Goal: Task Accomplishment & Management: Use online tool/utility

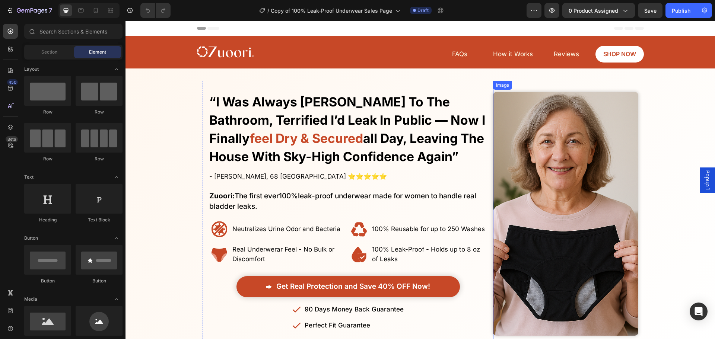
click at [517, 181] on img at bounding box center [565, 214] width 145 height 244
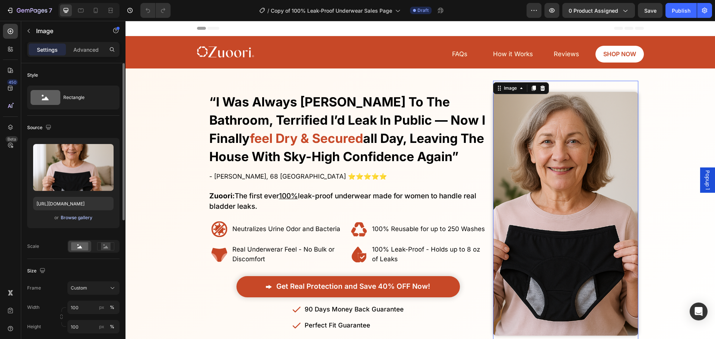
click at [80, 216] on div "Browse gallery" at bounding box center [77, 217] width 32 height 7
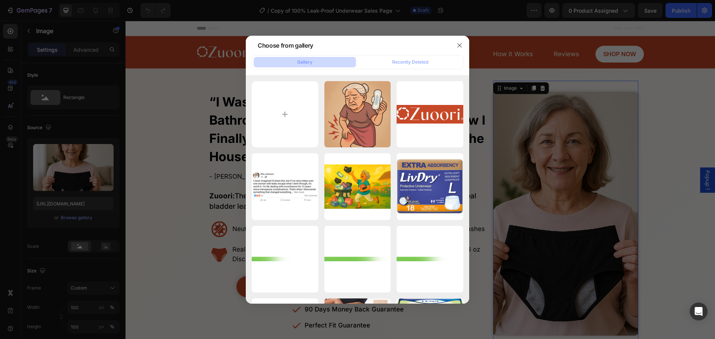
click at [77, 210] on div at bounding box center [357, 169] width 715 height 339
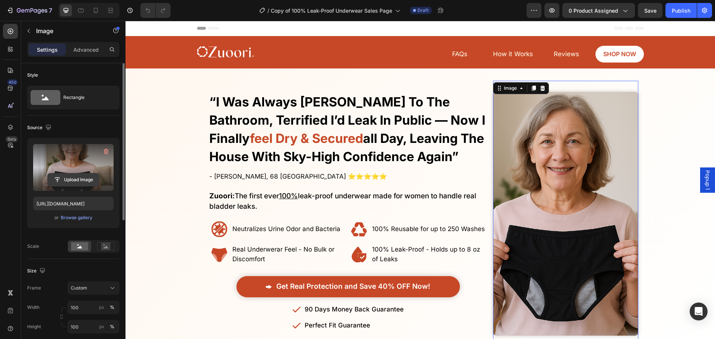
click at [74, 181] on input "file" at bounding box center [73, 179] width 51 height 13
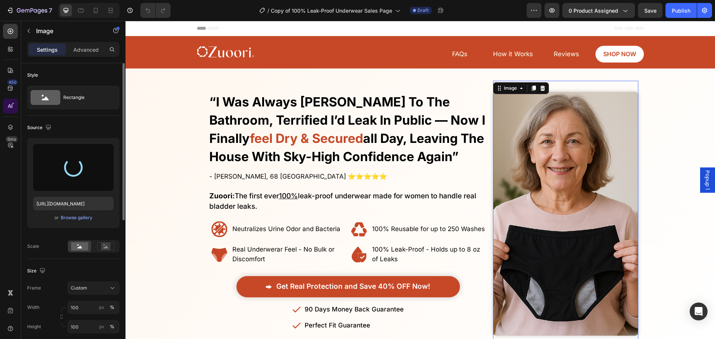
type input "[URL][DOMAIN_NAME]"
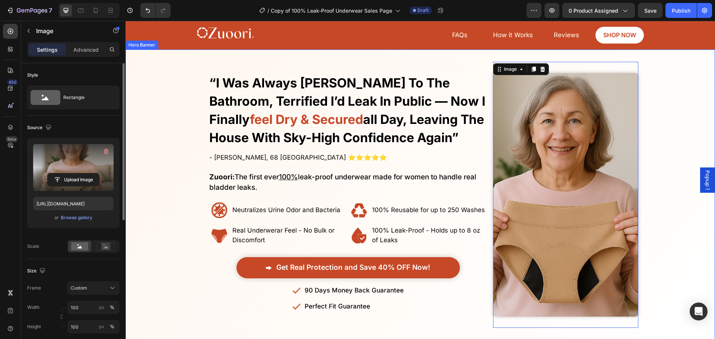
scroll to position [37, 0]
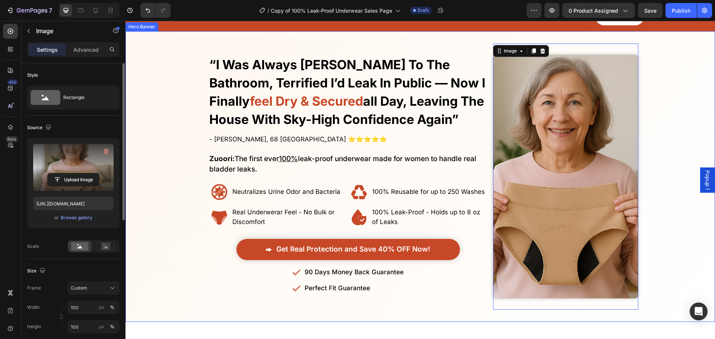
click at [151, 266] on div "Overlay" at bounding box center [419, 177] width 589 height 266
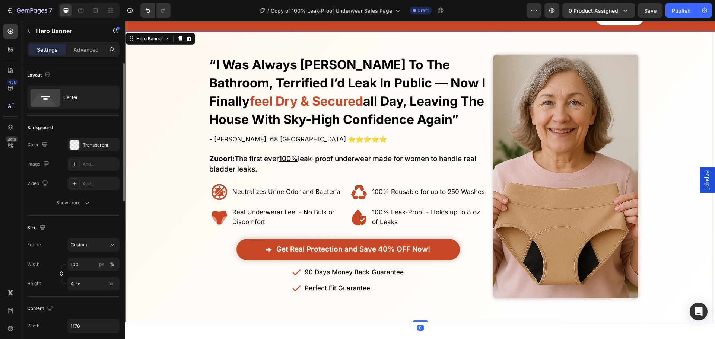
click at [166, 236] on div "Overlay" at bounding box center [419, 177] width 589 height 266
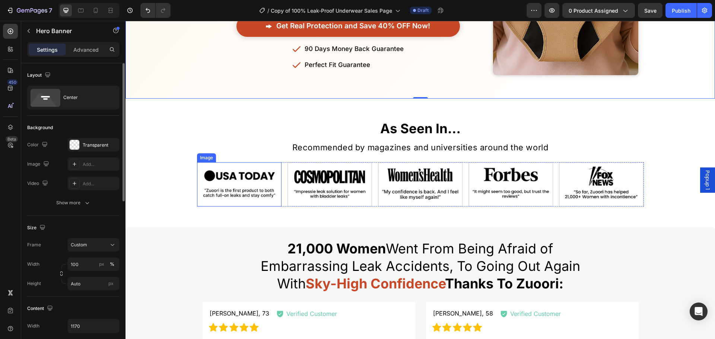
scroll to position [0, 0]
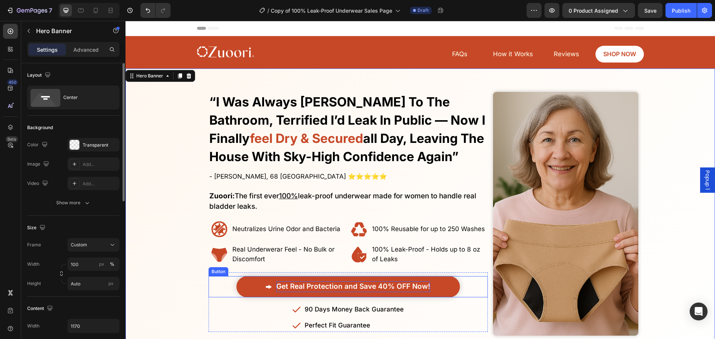
click at [389, 281] on p "Get Real Protection and Save 40% OFF Now!" at bounding box center [353, 286] width 154 height 11
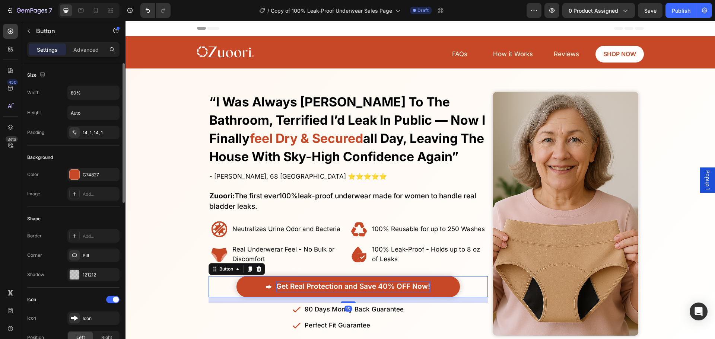
drag, startPoint x: 389, startPoint y: 283, endPoint x: 385, endPoint y: 284, distance: 4.7
click at [389, 283] on span "Get Real Protection and Save 40% OFF Now!" at bounding box center [353, 286] width 154 height 9
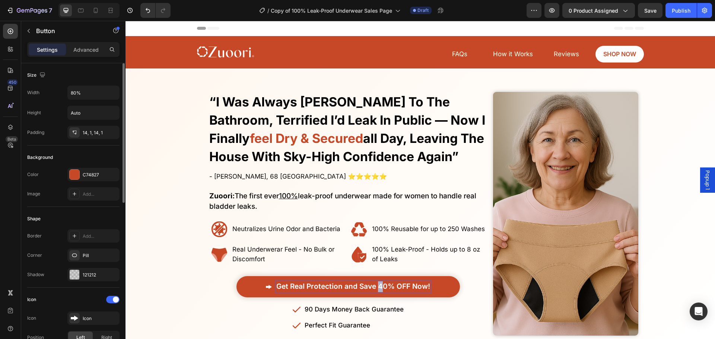
drag, startPoint x: 380, startPoint y: 286, endPoint x: 376, endPoint y: 286, distance: 3.8
click at [376, 286] on span "Get Real Protection and Save 40% OFF Now!" at bounding box center [353, 286] width 154 height 9
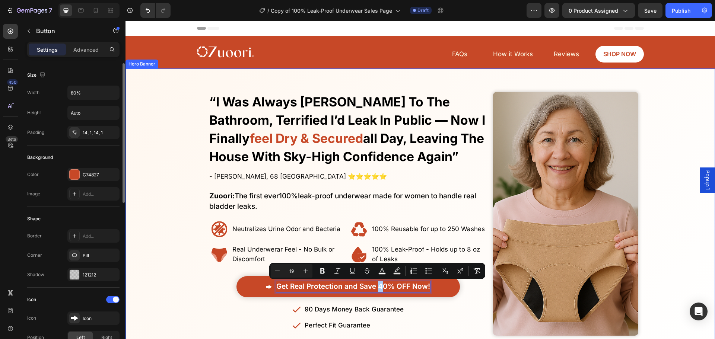
click at [166, 257] on div "Overlay" at bounding box center [419, 214] width 589 height 266
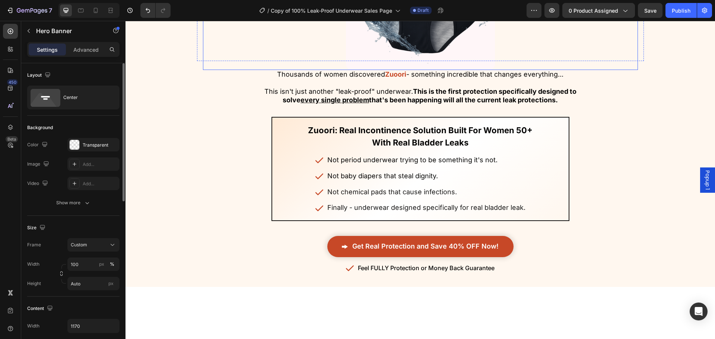
scroll to position [1750, 0]
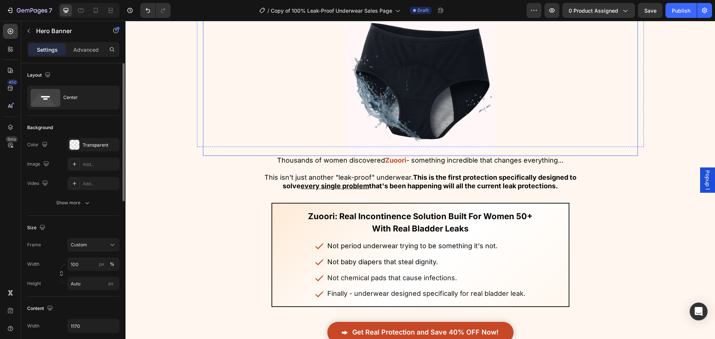
click at [332, 156] on div at bounding box center [420, 81] width 435 height 149
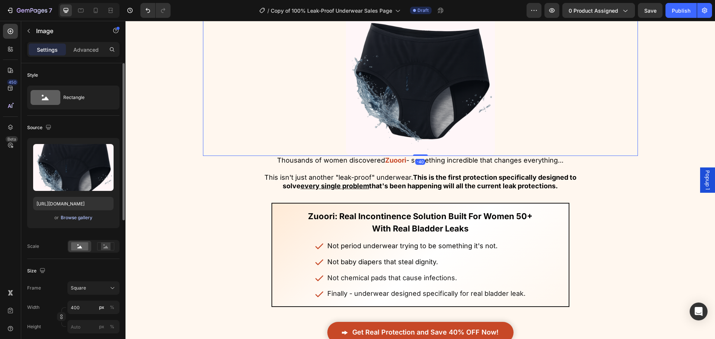
click at [83, 214] on div "Browse gallery" at bounding box center [77, 217] width 32 height 7
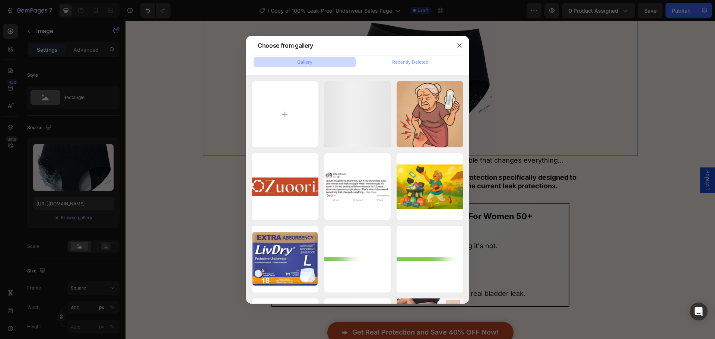
scroll to position [186, 0]
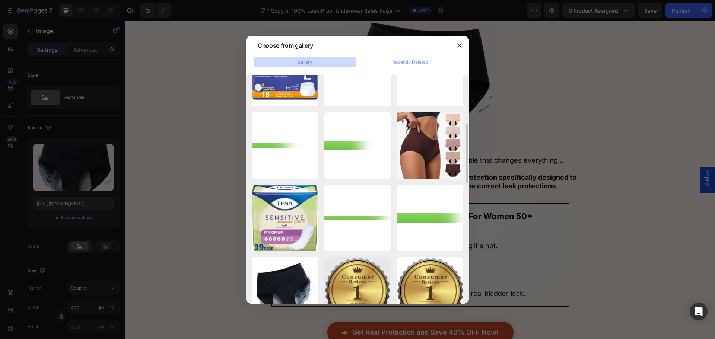
click at [117, 168] on div at bounding box center [357, 169] width 715 height 339
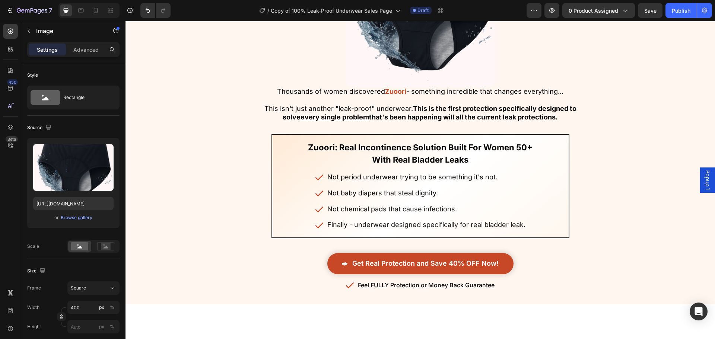
scroll to position [1750, 0]
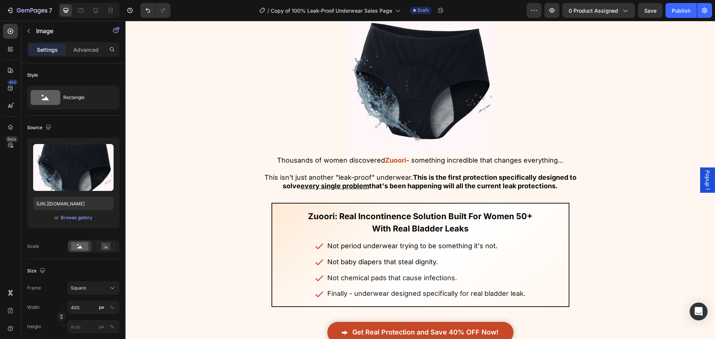
click at [337, 156] on div at bounding box center [420, 81] width 435 height 149
click at [375, 156] on img at bounding box center [420, 81] width 149 height 149
click at [383, 156] on img at bounding box center [420, 81] width 149 height 149
click at [124, 198] on div at bounding box center [123, 141] width 4 height 157
click at [336, 148] on div at bounding box center [420, 81] width 435 height 149
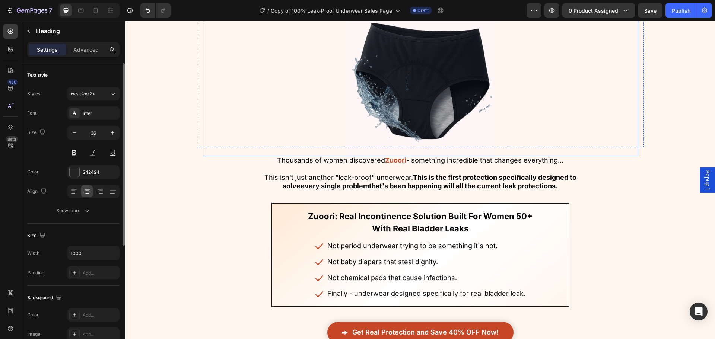
click at [395, 156] on img at bounding box center [420, 81] width 149 height 149
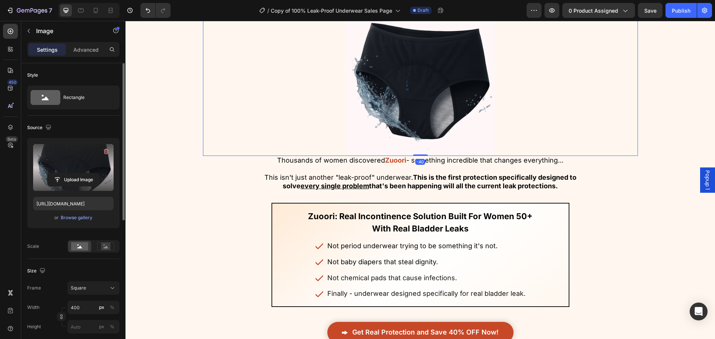
click at [70, 186] on label at bounding box center [73, 167] width 80 height 47
click at [70, 186] on input "file" at bounding box center [73, 179] width 51 height 13
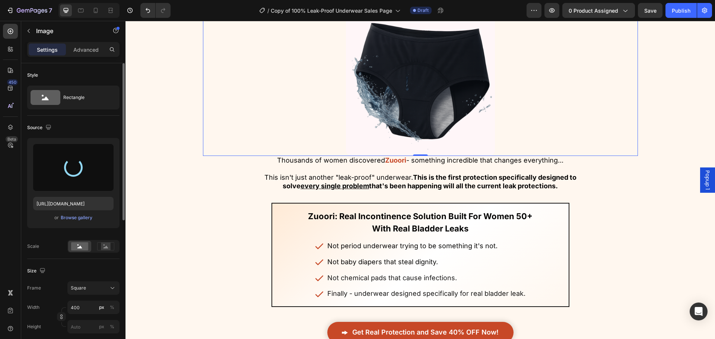
type input "[URL][DOMAIN_NAME]"
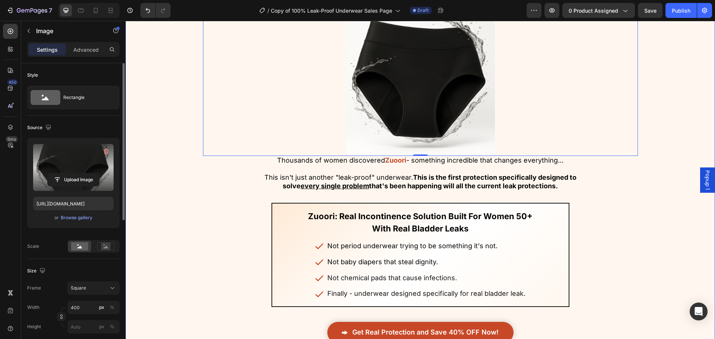
click at [148, 196] on div "Image Finally, there's good news for women with leaks Heading Finally, there's …" at bounding box center [419, 153] width 589 height 414
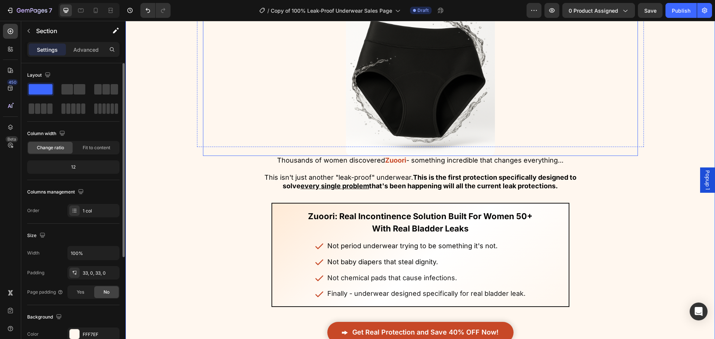
click at [408, 156] on img at bounding box center [420, 81] width 149 height 149
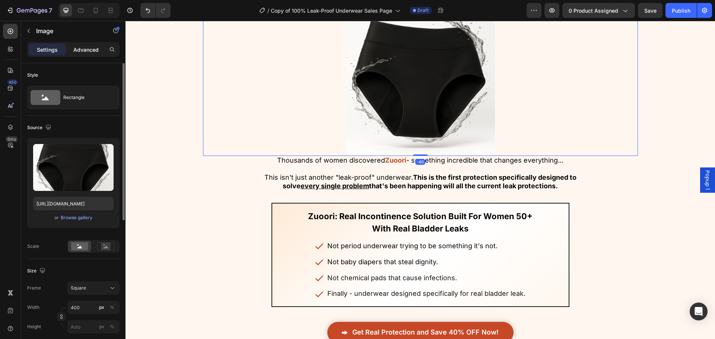
click at [77, 47] on p "Advanced" at bounding box center [85, 50] width 25 height 8
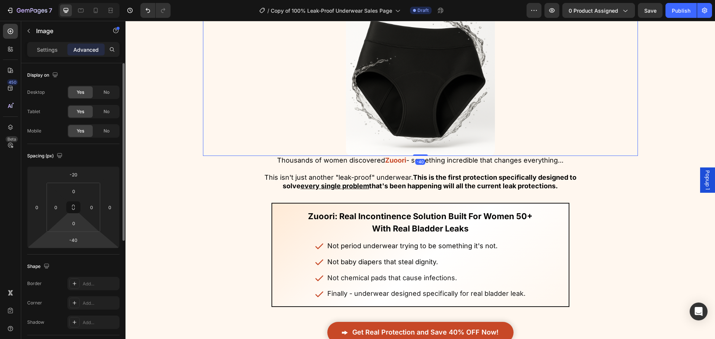
click at [85, 0] on html "7 Version history / Copy of 100% Leak-Proof Underwear Sales Page Draft Preview …" at bounding box center [357, 0] width 715 height 0
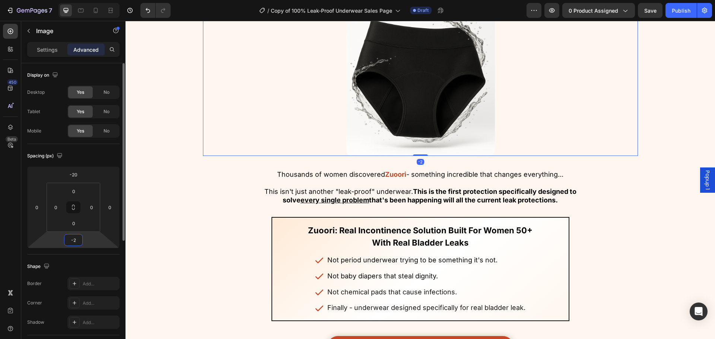
type input "-20"
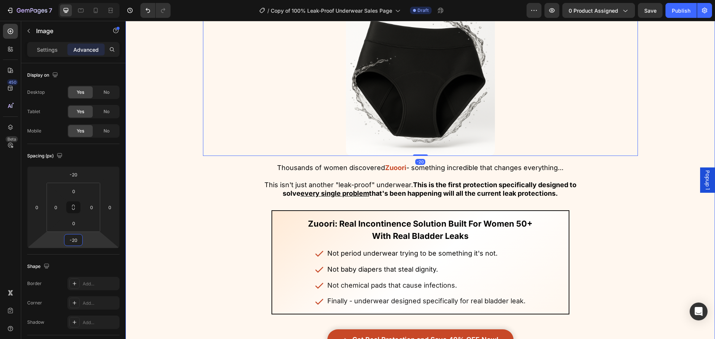
click at [161, 237] on div "Image Finally, there's good news for women with leaks Heading Finally, there's …" at bounding box center [419, 157] width 589 height 422
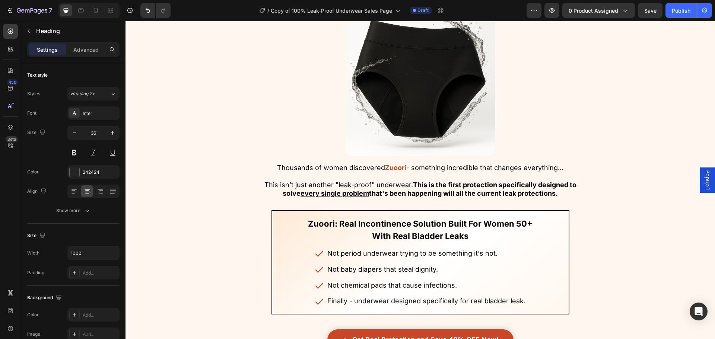
click at [360, 156] on img at bounding box center [420, 81] width 149 height 149
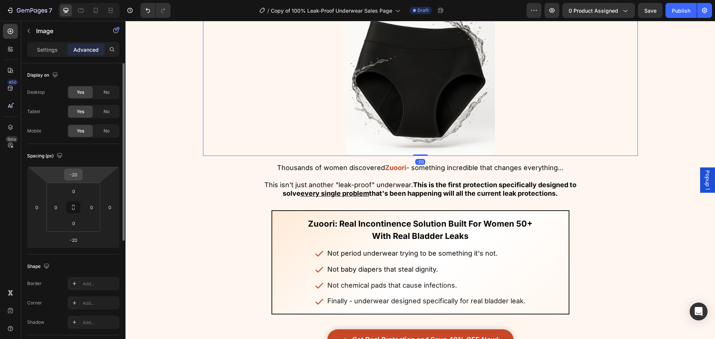
click at [82, 176] on div "-20" at bounding box center [73, 175] width 19 height 12
click at [89, 0] on html "7 Version history / Copy of 100% Leak-Proof Underwear Sales Page Draft Preview …" at bounding box center [357, 0] width 715 height 0
type input "0"
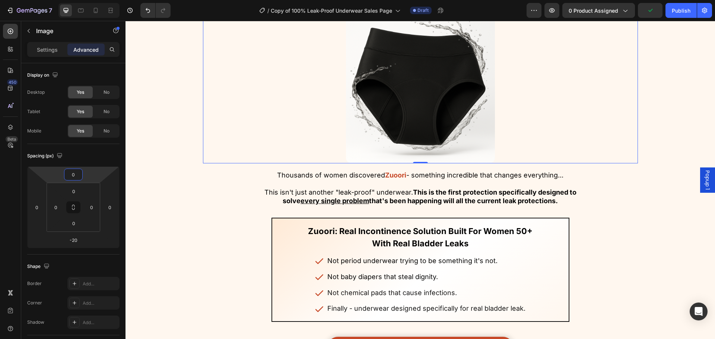
click at [150, 157] on div "Image Finally, there's good news for women with leaks Heading Finally, there's …" at bounding box center [419, 160] width 589 height 429
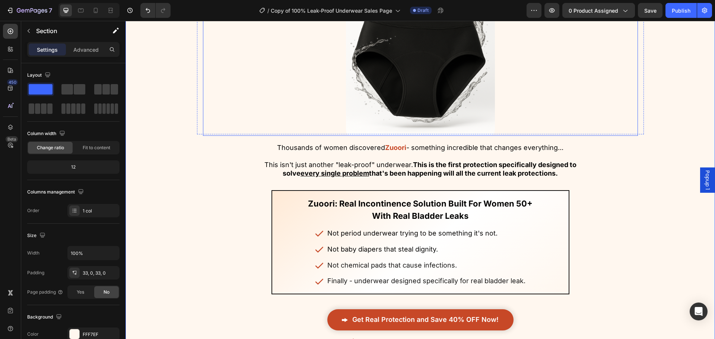
scroll to position [1787, 0]
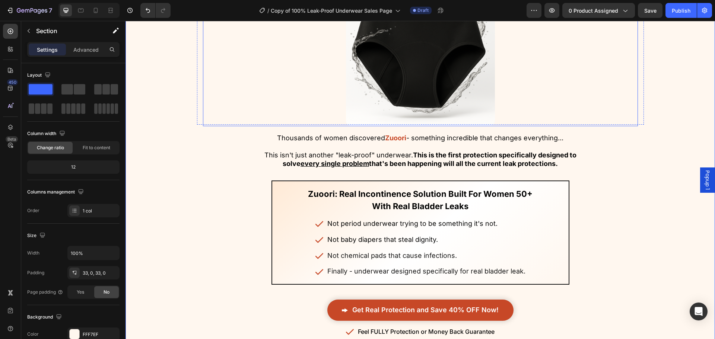
click at [322, 169] on p "This isn't just another "leak-proof" underwear. This is the first protection sp…" at bounding box center [421, 156] width 334 height 26
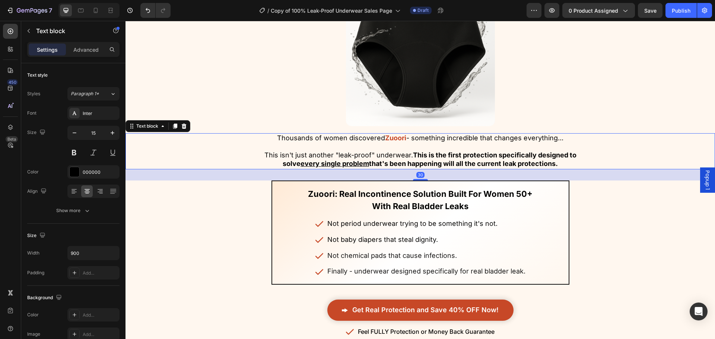
click at [318, 142] on span "Thousands of women discovered" at bounding box center [331, 138] width 108 height 8
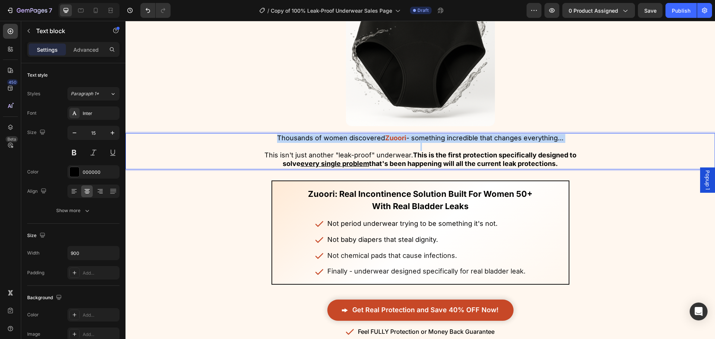
click at [318, 142] on span "Thousands of women discovered" at bounding box center [331, 138] width 108 height 8
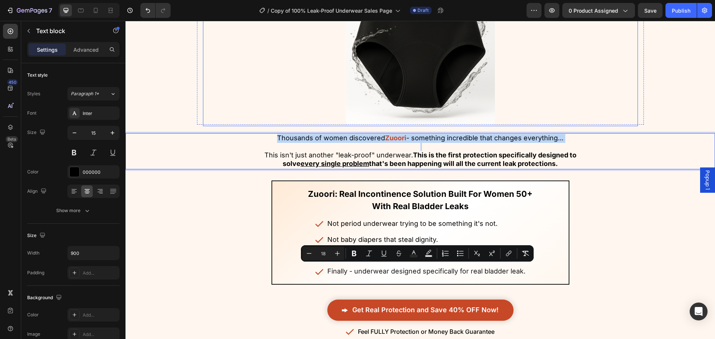
click at [237, 126] on div at bounding box center [420, 51] width 435 height 149
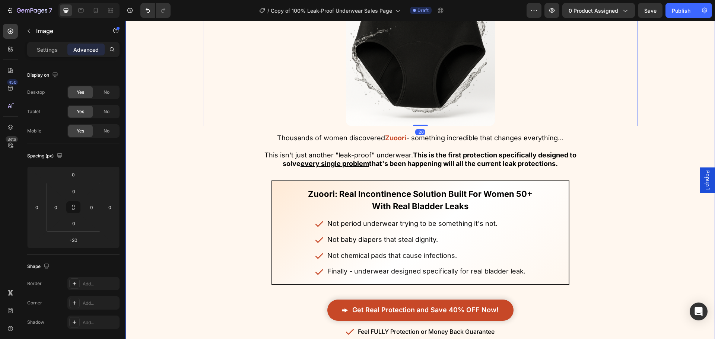
click at [320, 142] on span "Thousands of women discovered" at bounding box center [331, 138] width 108 height 8
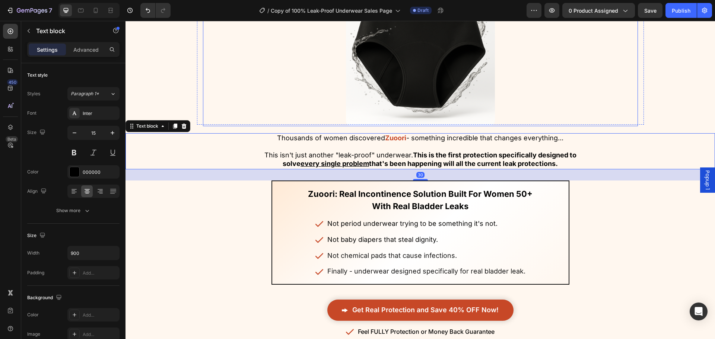
click at [221, 126] on div at bounding box center [420, 51] width 435 height 149
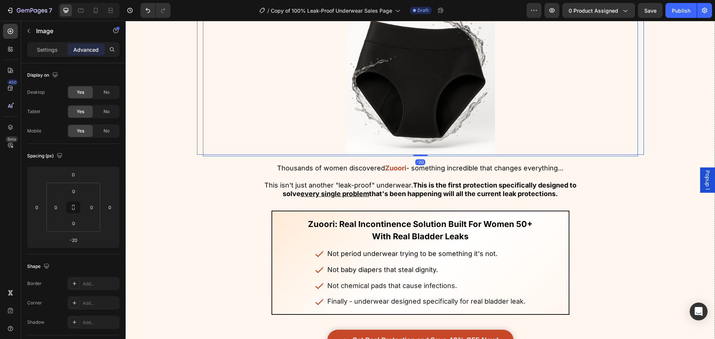
click at [174, 202] on div "Image Finally, there's good news for women with leaks Heading Finally, there's …" at bounding box center [419, 153] width 589 height 429
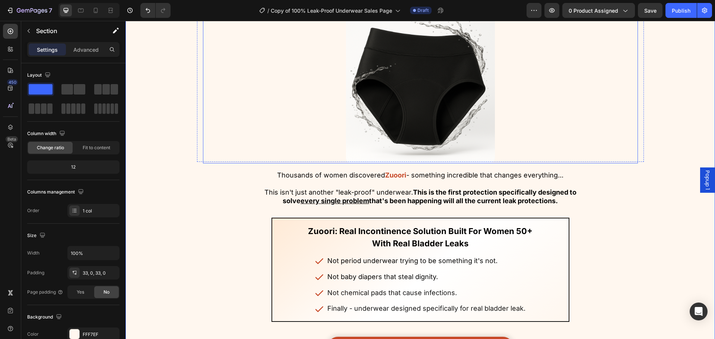
click at [439, 163] on img at bounding box center [420, 89] width 149 height 149
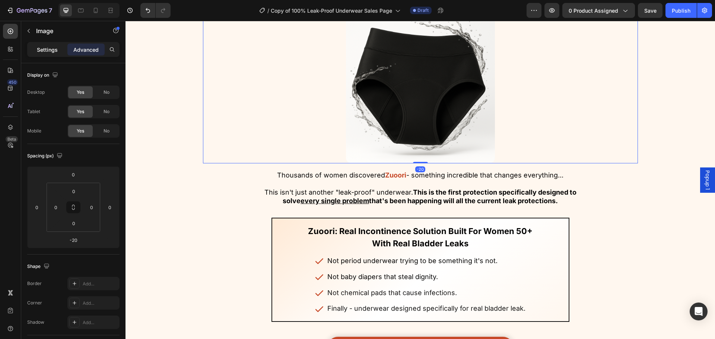
click at [48, 49] on p "Settings" at bounding box center [47, 50] width 21 height 8
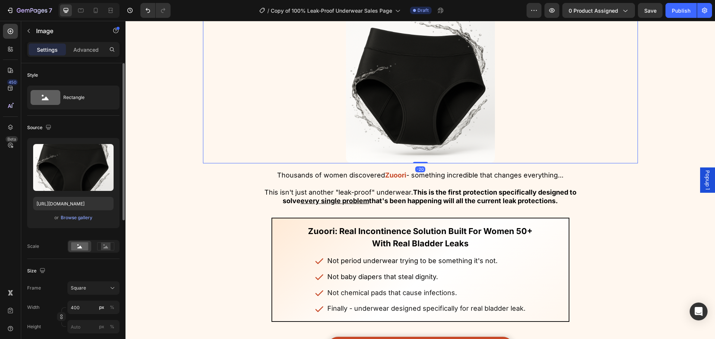
click at [85, 300] on div "Frame Square Width 400 px % Height px %" at bounding box center [73, 307] width 92 height 52
click at [90, 305] on input "400" at bounding box center [93, 307] width 52 height 13
type input "4"
type input "45"
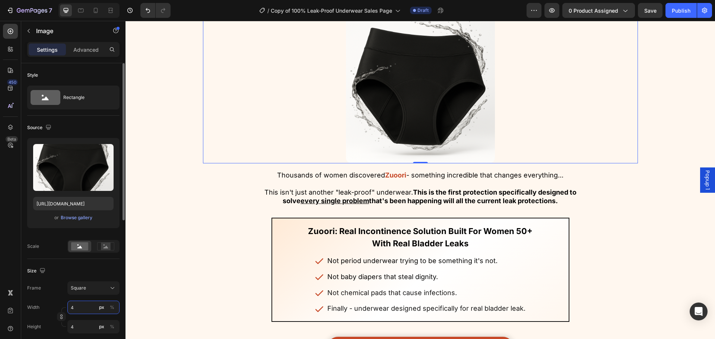
type input "45"
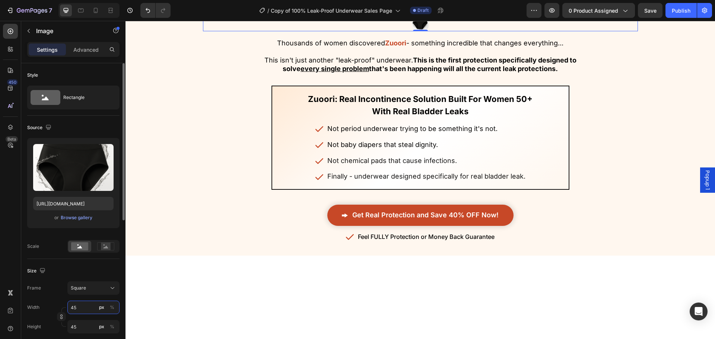
type input "450"
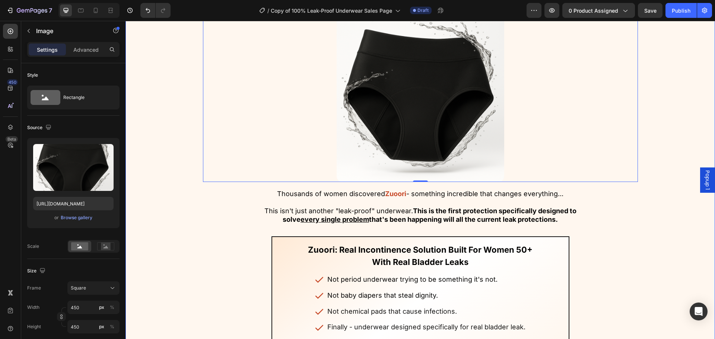
click at [139, 280] on div "Image Finally, there's good news for women with leaks Heading Finally, there's …" at bounding box center [419, 170] width 589 height 448
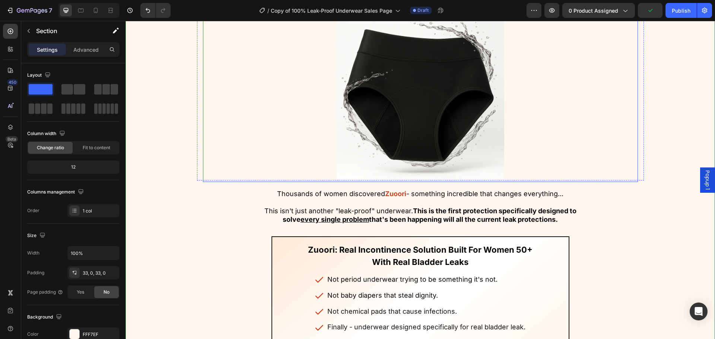
click at [390, 182] on img at bounding box center [421, 99] width 168 height 168
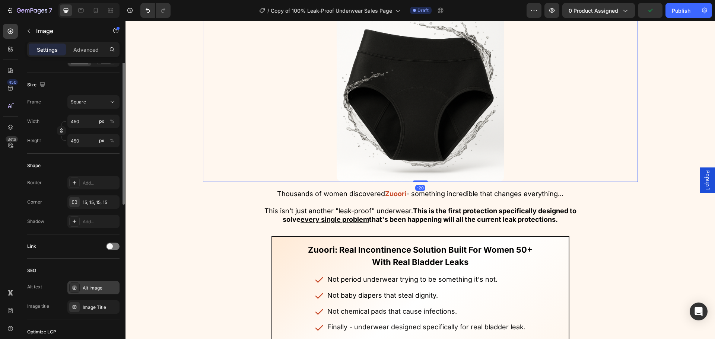
scroll to position [261, 0]
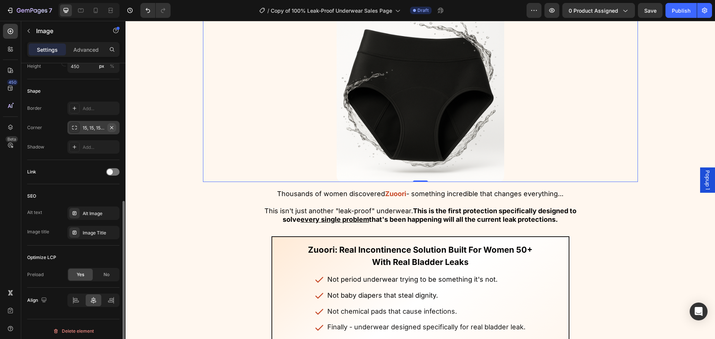
click at [112, 128] on icon "button" at bounding box center [112, 128] width 6 height 6
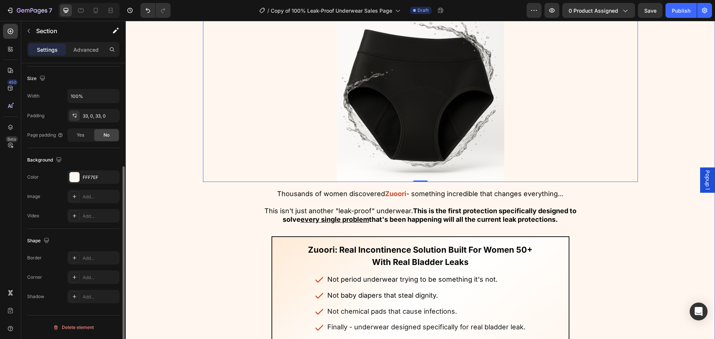
click at [176, 144] on div "Image Finally, there's good news for women with leaks Heading Finally, there's …" at bounding box center [419, 170] width 589 height 448
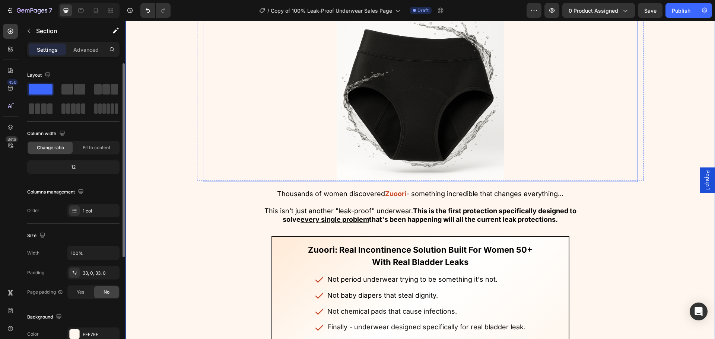
click at [386, 182] on img at bounding box center [421, 99] width 168 height 168
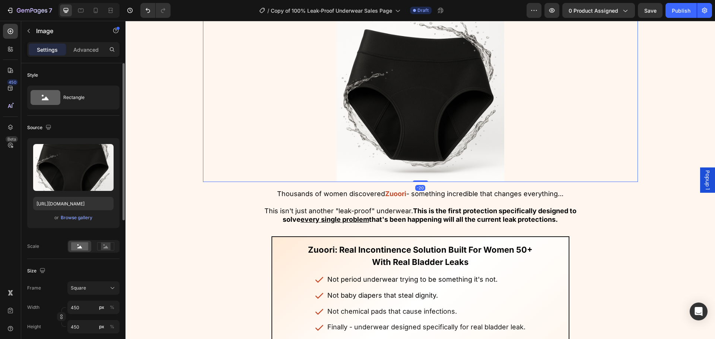
click at [216, 182] on div at bounding box center [420, 99] width 435 height 168
click at [191, 198] on div "Image Finally, there's good news for women with leaks Heading Finally, there's …" at bounding box center [419, 170] width 589 height 448
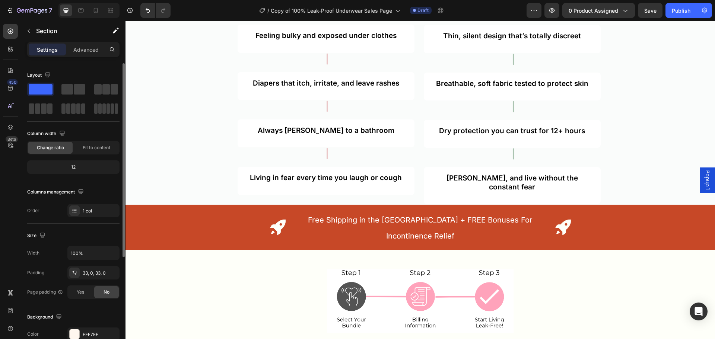
scroll to position [4113, 0]
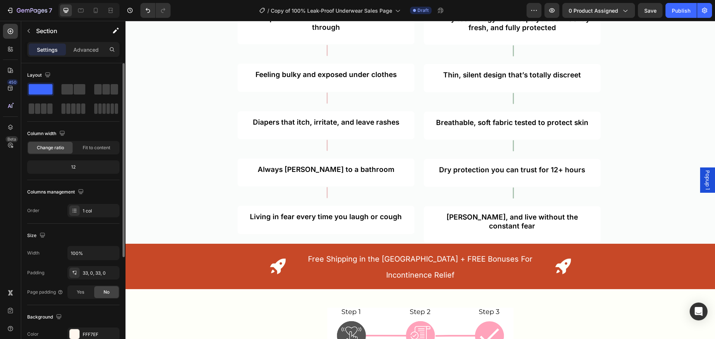
click at [598, 19] on div "7 Version history / Copy of 100% Leak-Proof Underwear Sales Page Draft Preview …" at bounding box center [357, 10] width 715 height 21
click at [599, 11] on span "0 product assigned" at bounding box center [593, 11] width 50 height 8
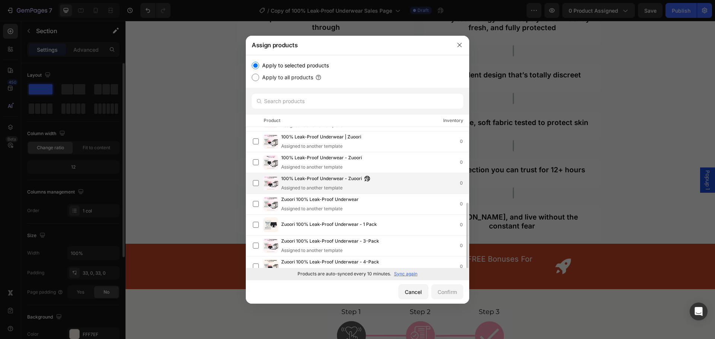
scroll to position [74, 0]
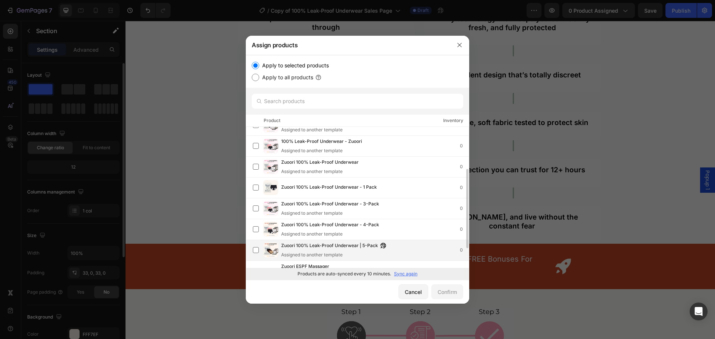
click at [334, 240] on div "Zuoori 100% Leak-Proof Underwear | 5-Pack Assigned to another template 0" at bounding box center [357, 250] width 223 height 21
click at [452, 292] on div "Confirm" at bounding box center [446, 292] width 19 height 8
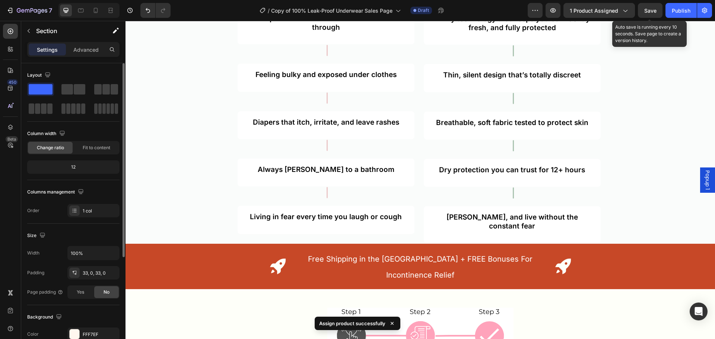
drag, startPoint x: 642, startPoint y: 9, endPoint x: 629, endPoint y: 21, distance: 17.6
click at [641, 9] on button "Save" at bounding box center [650, 10] width 25 height 15
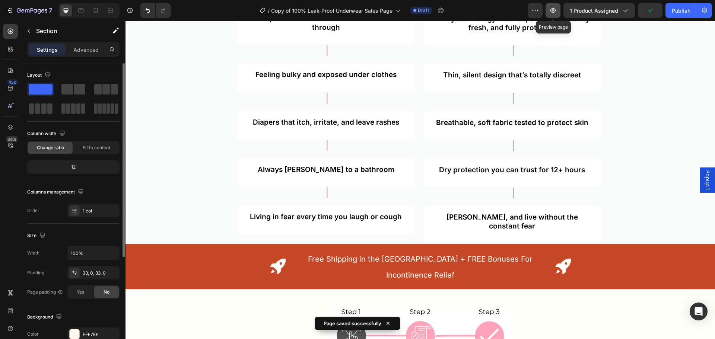
click at [558, 11] on button "button" at bounding box center [552, 10] width 15 height 15
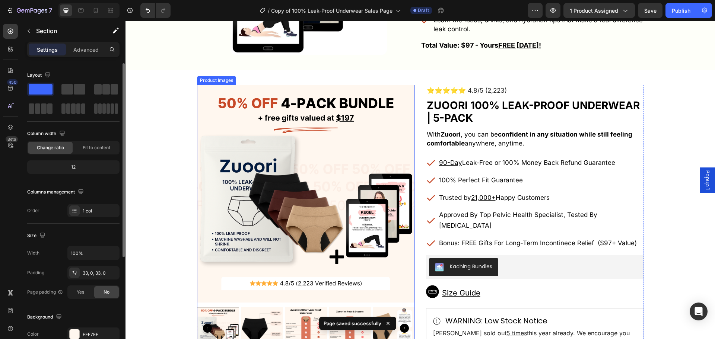
scroll to position [4597, 0]
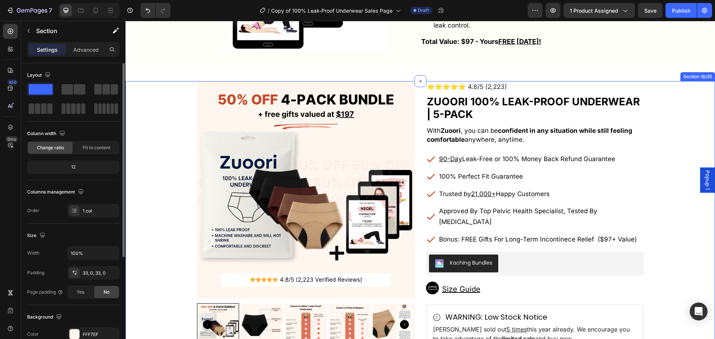
click at [189, 159] on div "Product Images ⭐⭐⭐⭐⭐ 4.8/5 (2,223) Text block Zuoori 100% Leak-Proof Underwear …" at bounding box center [420, 304] width 578 height 446
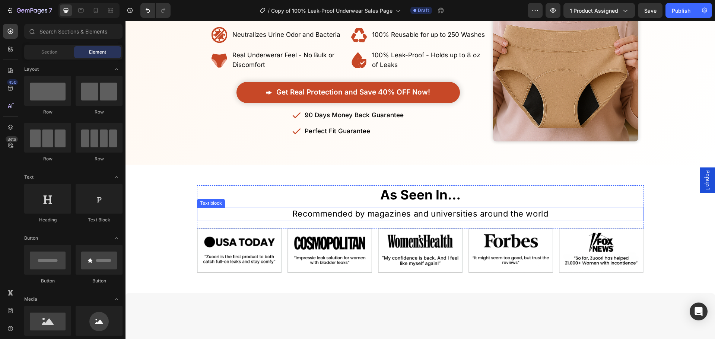
scroll to position [0, 0]
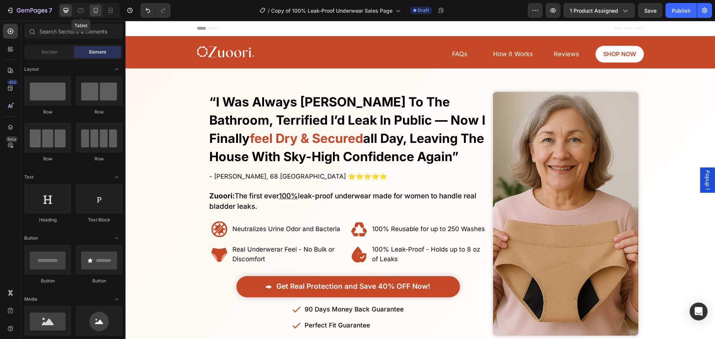
click at [98, 9] on icon at bounding box center [96, 10] width 4 height 5
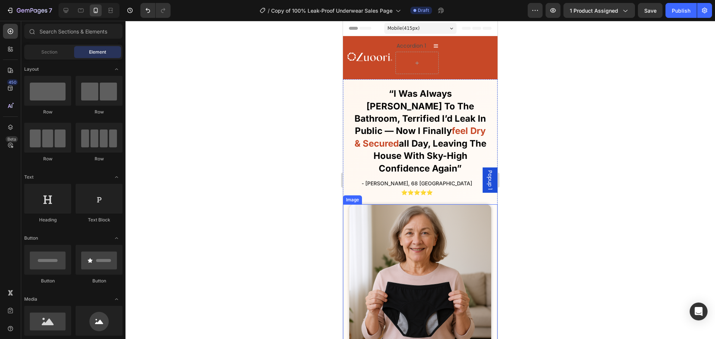
scroll to position [37, 0]
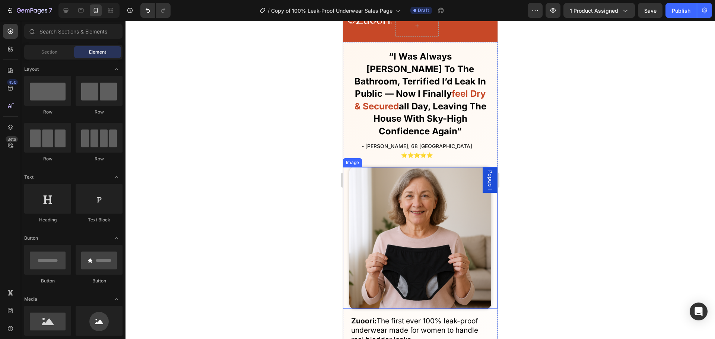
click at [432, 229] on img at bounding box center [420, 238] width 142 height 142
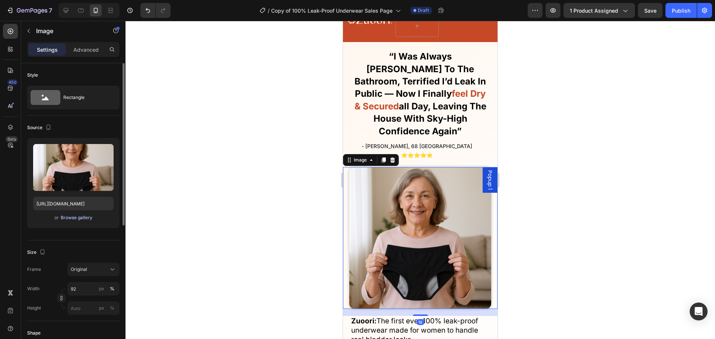
click at [76, 220] on div "Browse gallery" at bounding box center [77, 217] width 32 height 7
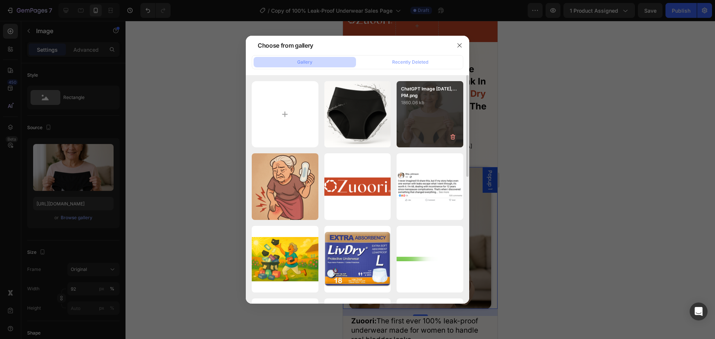
click at [414, 105] on p "1860.06 kb" at bounding box center [430, 102] width 58 height 7
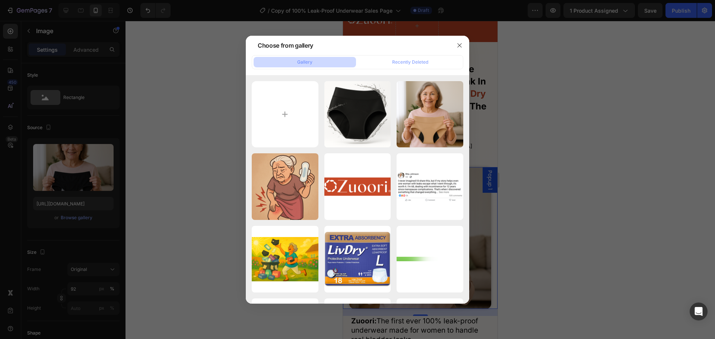
type input "[URL][DOMAIN_NAME]"
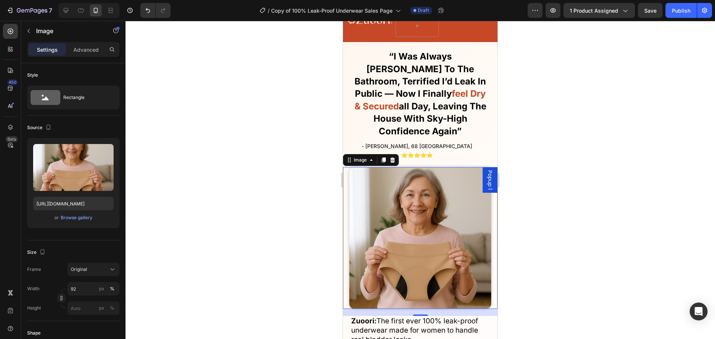
click at [578, 144] on div at bounding box center [419, 180] width 589 height 318
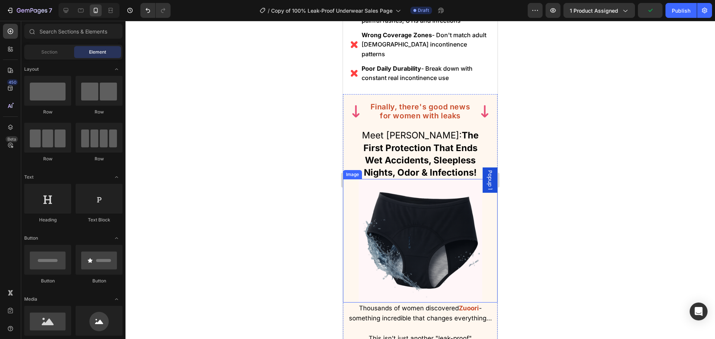
scroll to position [2569, 0]
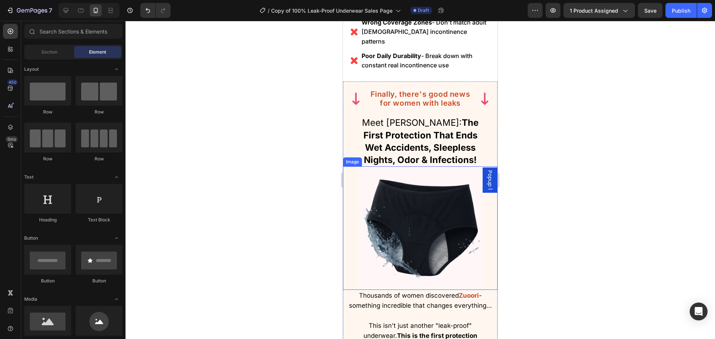
click at [425, 233] on img at bounding box center [420, 228] width 124 height 124
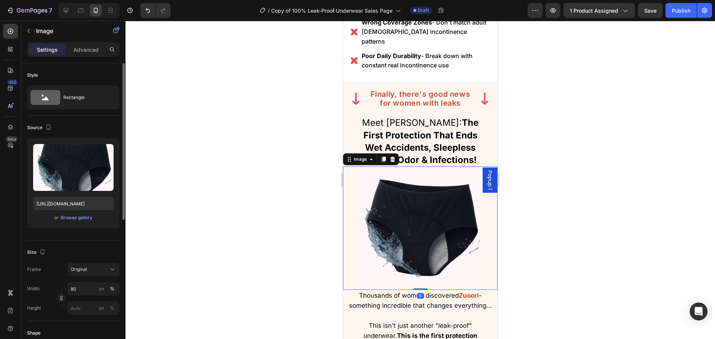
click at [95, 216] on div "or Browse gallery" at bounding box center [73, 217] width 80 height 9
click at [83, 217] on div "Browse gallery" at bounding box center [77, 217] width 32 height 7
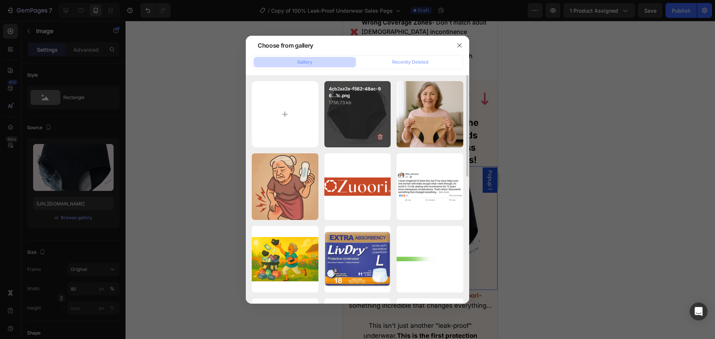
click at [359, 122] on div "4cb2aa2a-f562-48ac-96...1c.png 1756.73 kb" at bounding box center [357, 114] width 67 height 67
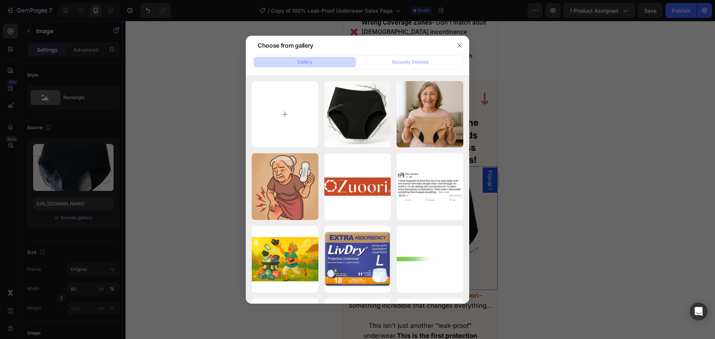
type input "[URL][DOMAIN_NAME]"
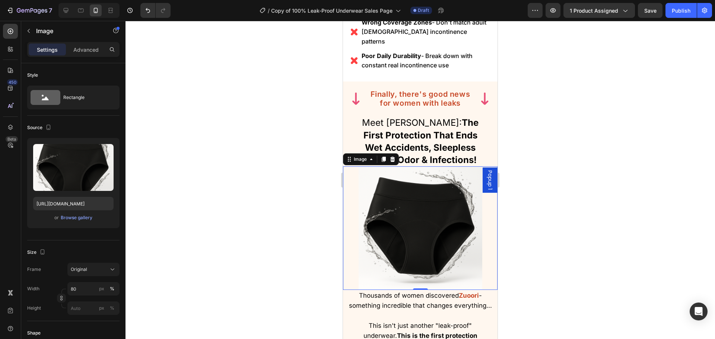
click at [575, 159] on div at bounding box center [419, 180] width 589 height 318
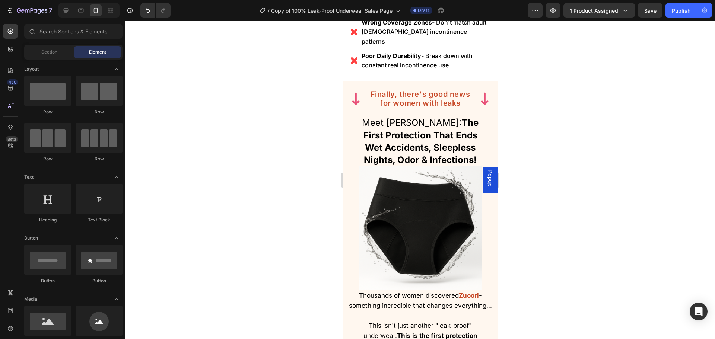
click at [401, 143] on strong "The First Protection That Ends Wet Accidents, Sleepless Nights, Odor & Infectio…" at bounding box center [420, 141] width 115 height 48
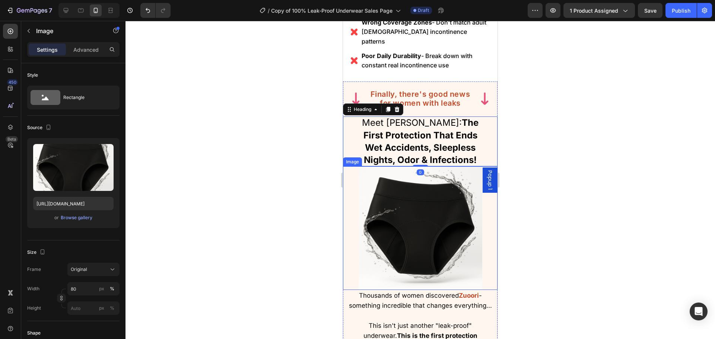
click at [408, 269] on img at bounding box center [420, 228] width 124 height 124
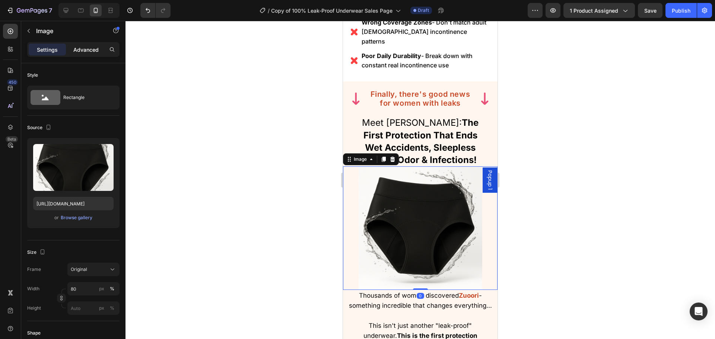
click at [89, 52] on p "Advanced" at bounding box center [85, 50] width 25 height 8
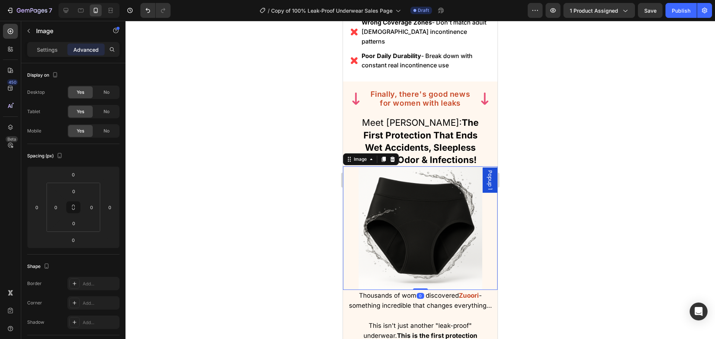
click at [419, 141] on strong "The First Protection That Ends Wet Accidents, Sleepless Nights, Odor & Infectio…" at bounding box center [420, 141] width 115 height 48
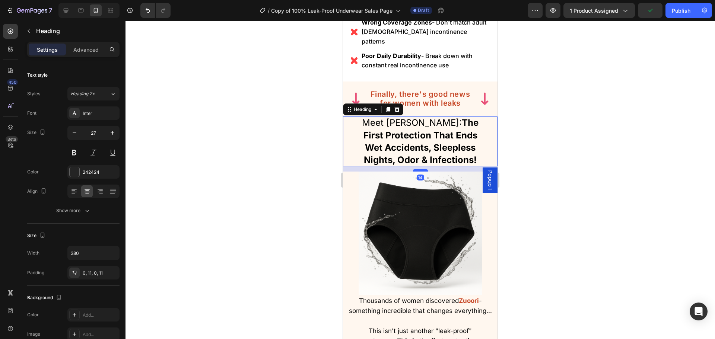
drag, startPoint x: 416, startPoint y: 156, endPoint x: 870, endPoint y: 189, distance: 454.6
click at [417, 169] on div at bounding box center [420, 170] width 15 height 2
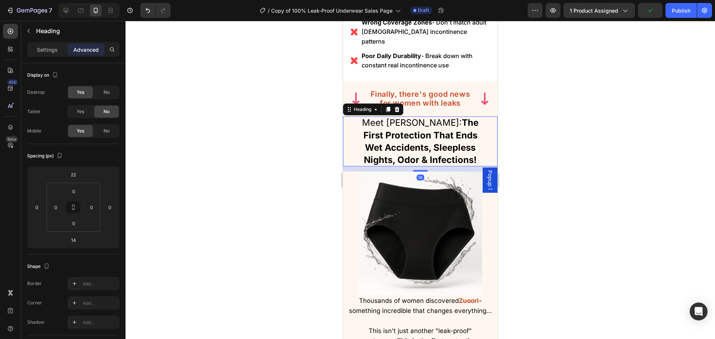
click at [542, 169] on div at bounding box center [419, 180] width 589 height 318
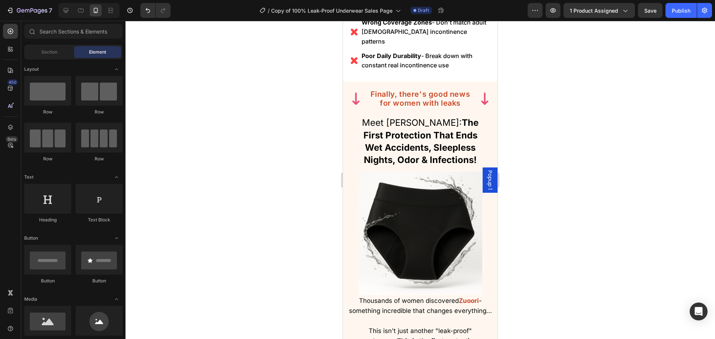
click at [434, 235] on img at bounding box center [420, 234] width 124 height 124
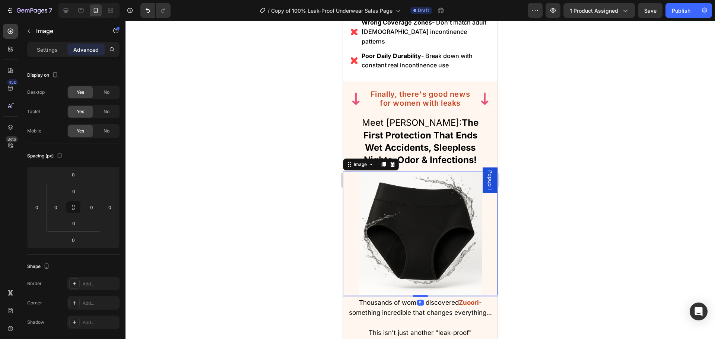
click at [421, 295] on div at bounding box center [420, 296] width 15 height 2
type input "5"
click at [539, 262] on div at bounding box center [419, 180] width 589 height 318
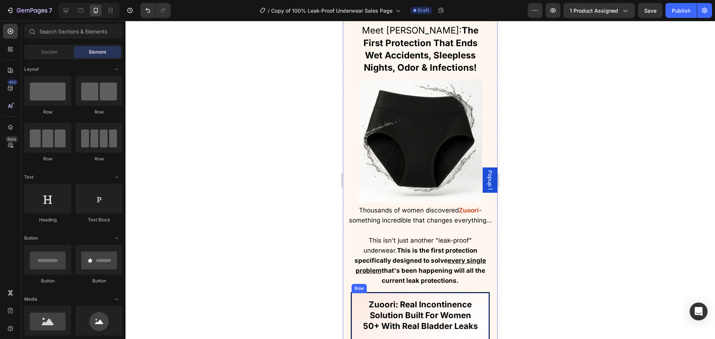
scroll to position [2643, 0]
click at [304, 181] on div at bounding box center [419, 180] width 589 height 318
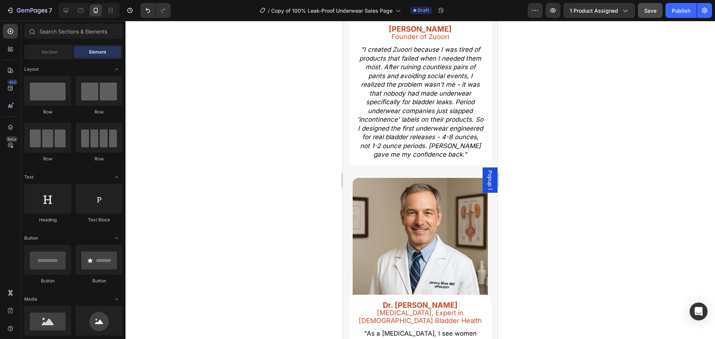
scroll to position [8487, 0]
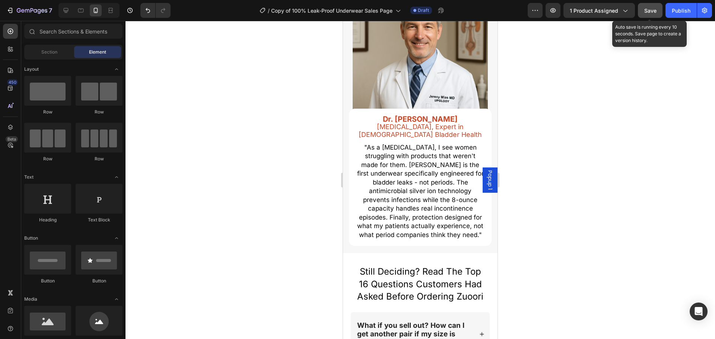
click at [658, 4] on button "Save" at bounding box center [650, 10] width 25 height 15
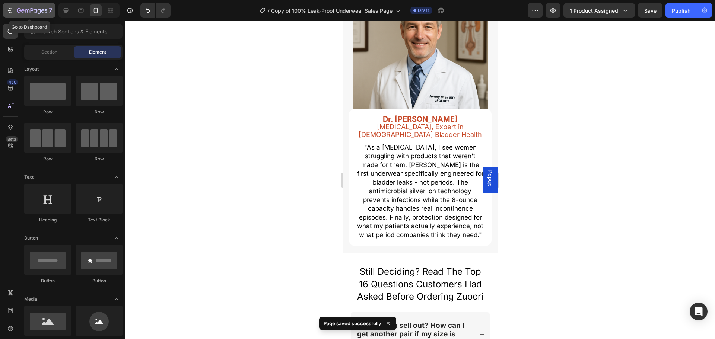
click at [13, 12] on icon "button" at bounding box center [9, 10] width 7 height 7
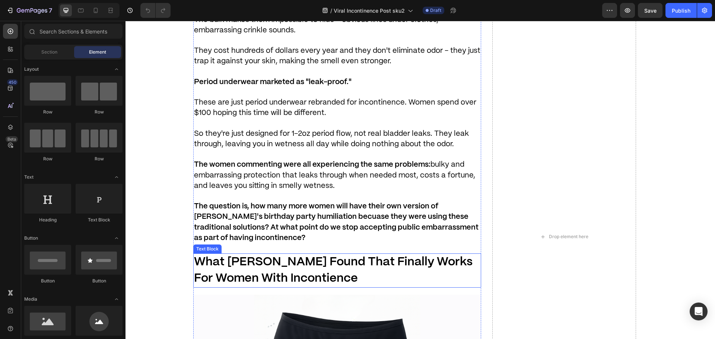
scroll to position [2420, 0]
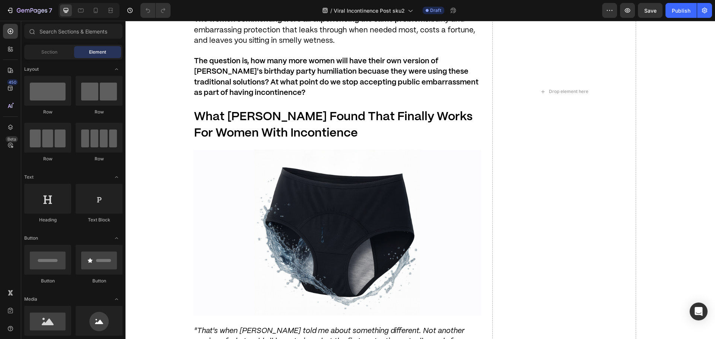
click at [220, 204] on img at bounding box center [337, 233] width 288 height 166
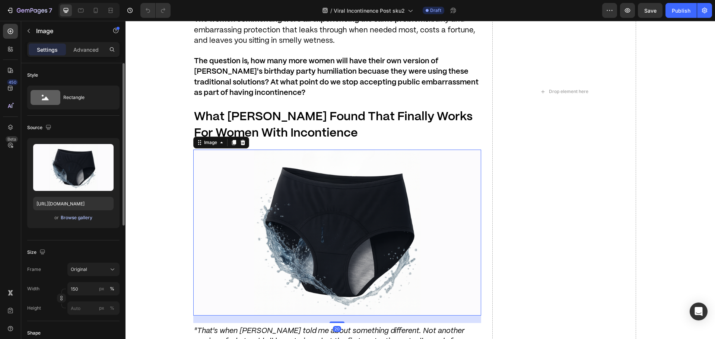
click at [76, 219] on div "Browse gallery" at bounding box center [77, 217] width 32 height 7
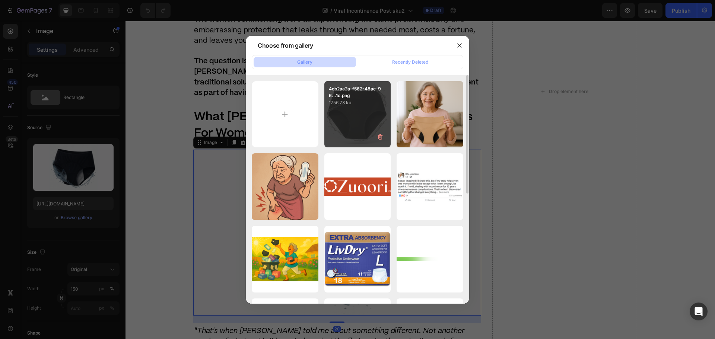
click at [332, 114] on div "4cb2aa2a-f562-48ac-96...1c.png 1756.73 kb" at bounding box center [357, 114] width 67 height 67
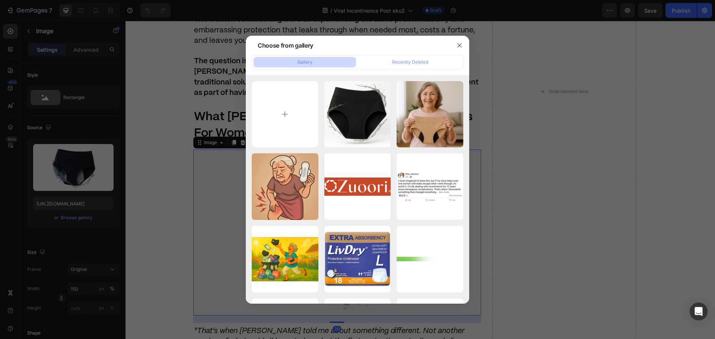
type input "[URL][DOMAIN_NAME]"
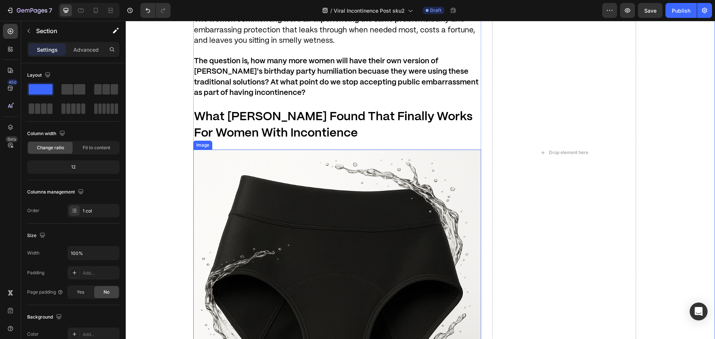
click at [341, 197] on img at bounding box center [337, 294] width 288 height 288
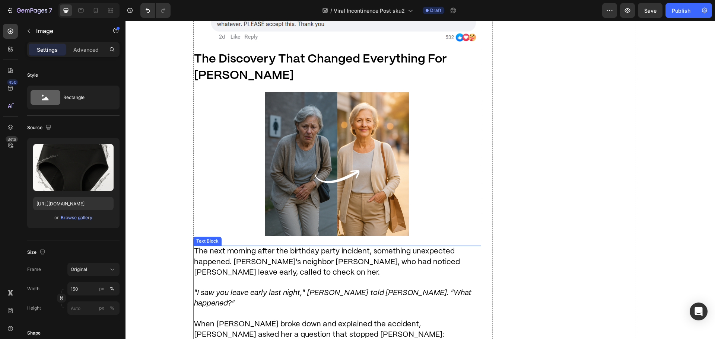
scroll to position [1340, 0]
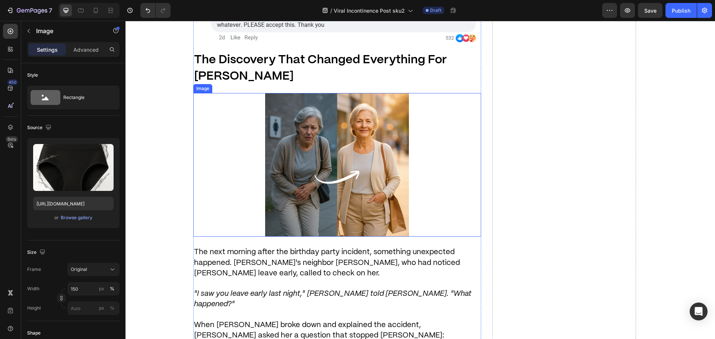
click at [304, 166] on img at bounding box center [337, 165] width 144 height 144
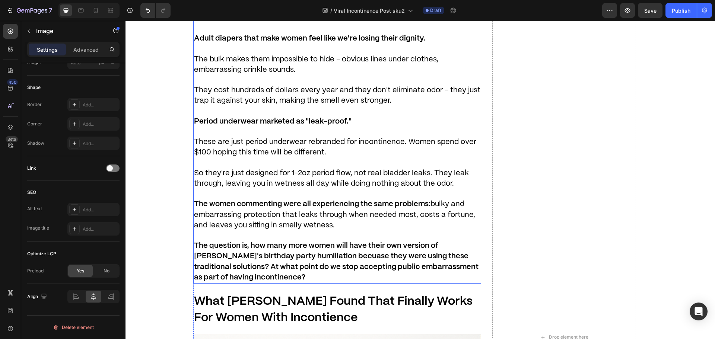
scroll to position [2457, 0]
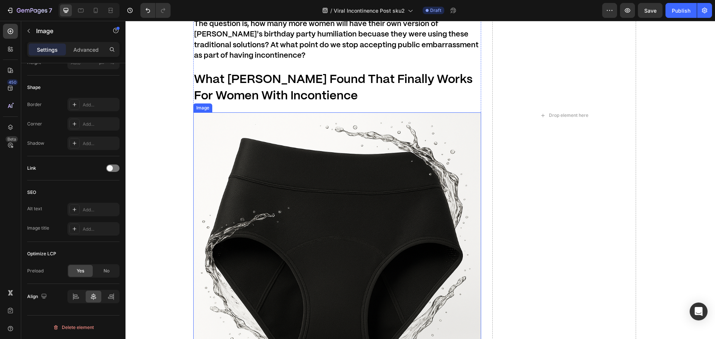
click at [309, 199] on img at bounding box center [337, 256] width 288 height 288
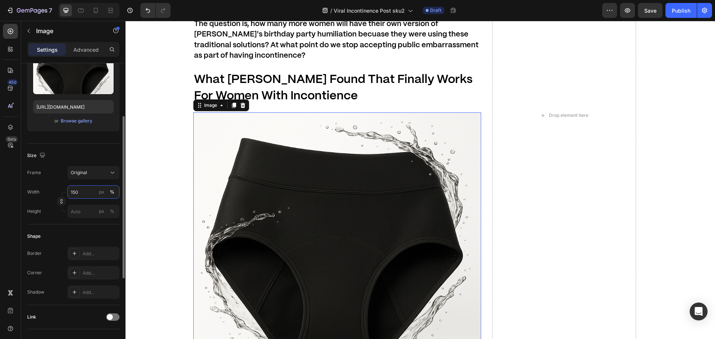
click at [85, 188] on input "150" at bounding box center [93, 191] width 52 height 13
type input "50"
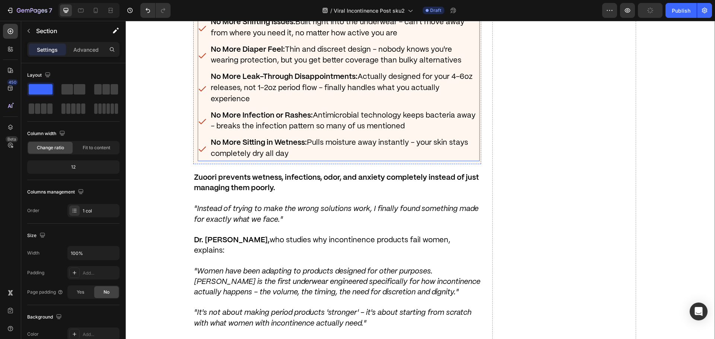
scroll to position [2978, 0]
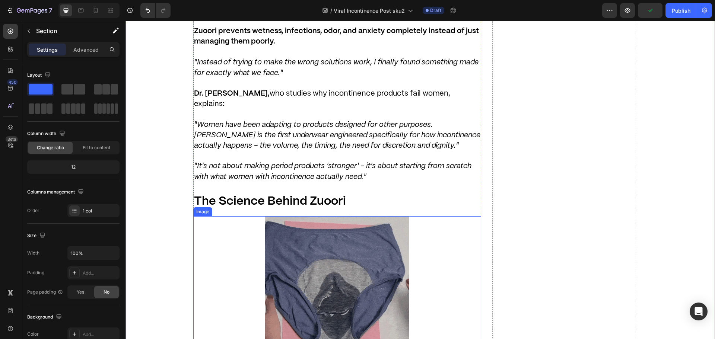
click at [279, 221] on img at bounding box center [337, 288] width 144 height 144
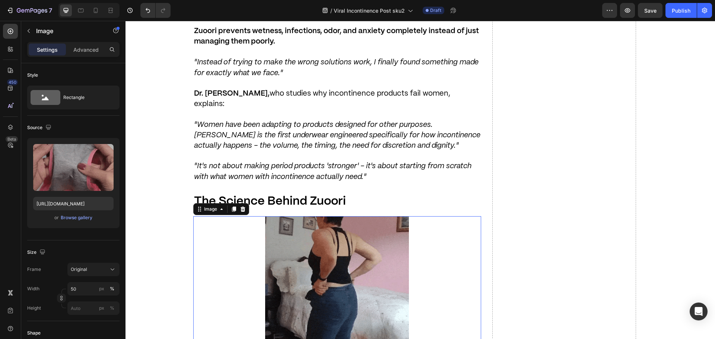
click at [343, 216] on img at bounding box center [337, 288] width 144 height 144
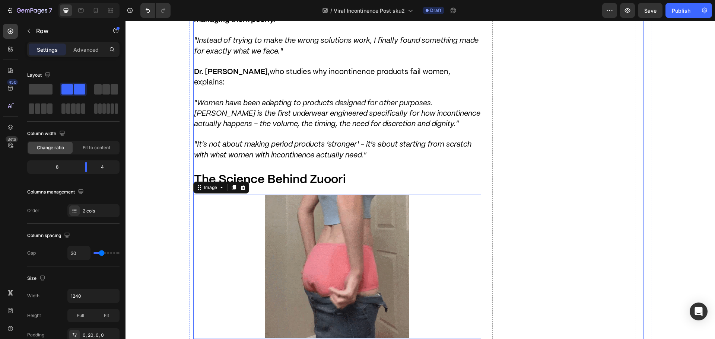
scroll to position [3015, 0]
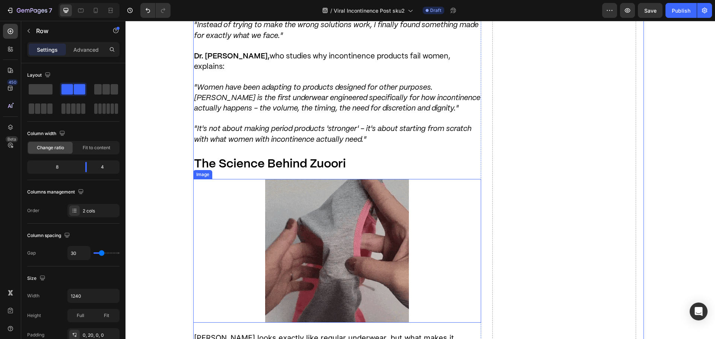
click at [408, 179] on div at bounding box center [337, 251] width 288 height 144
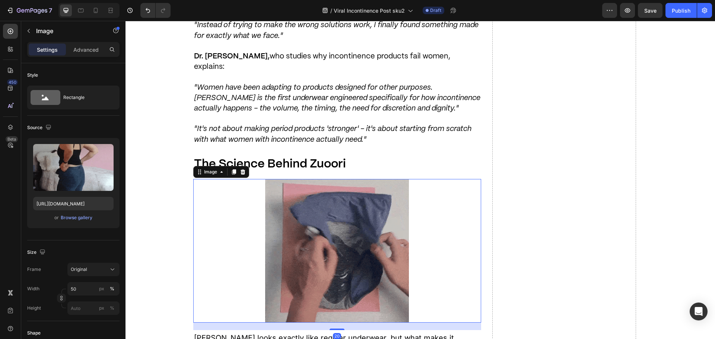
click at [364, 207] on img at bounding box center [337, 251] width 144 height 144
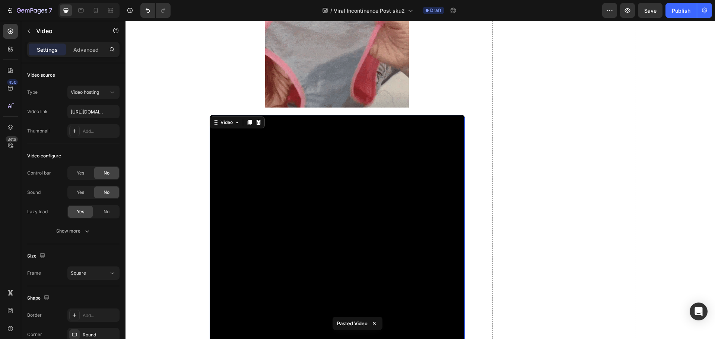
scroll to position [3254, 0]
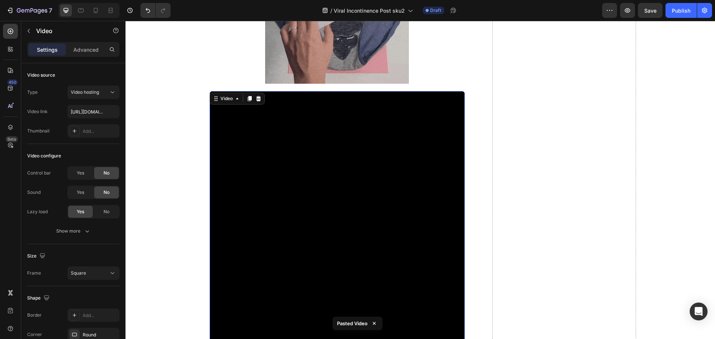
click at [358, 183] on video at bounding box center [337, 218] width 255 height 255
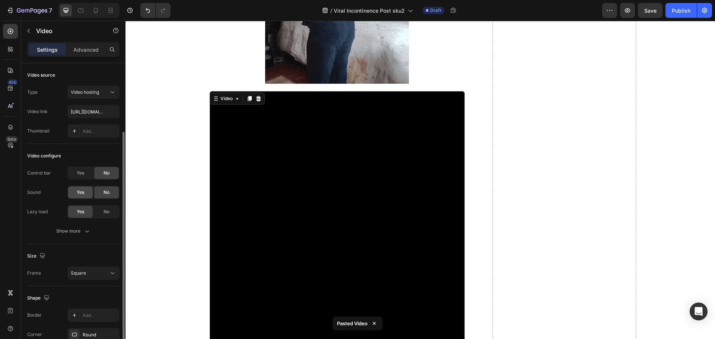
scroll to position [57, 0]
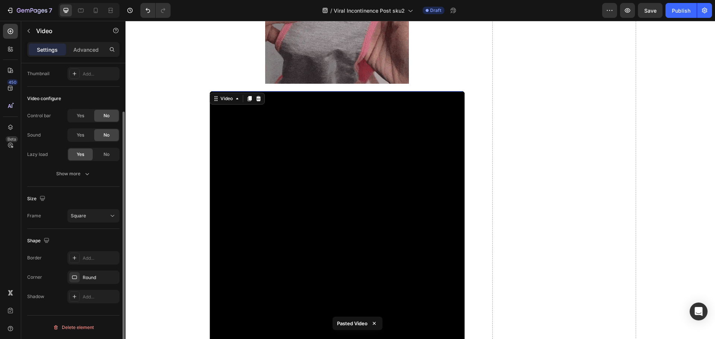
click at [44, 51] on p "Settings" at bounding box center [47, 50] width 21 height 8
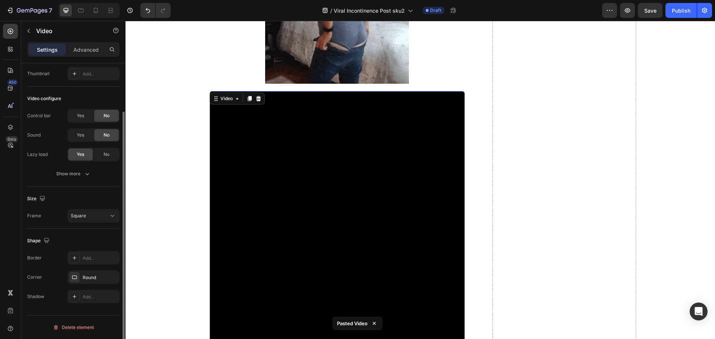
scroll to position [0, 0]
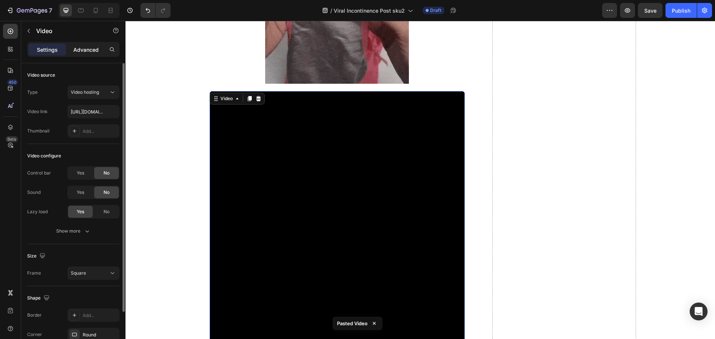
click at [80, 51] on p "Advanced" at bounding box center [85, 50] width 25 height 8
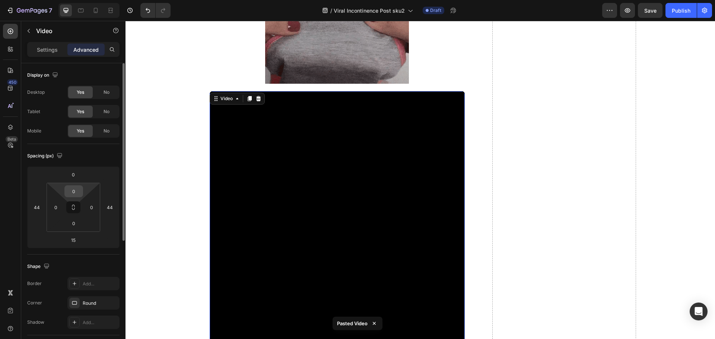
click at [73, 194] on input "0" at bounding box center [73, 191] width 15 height 11
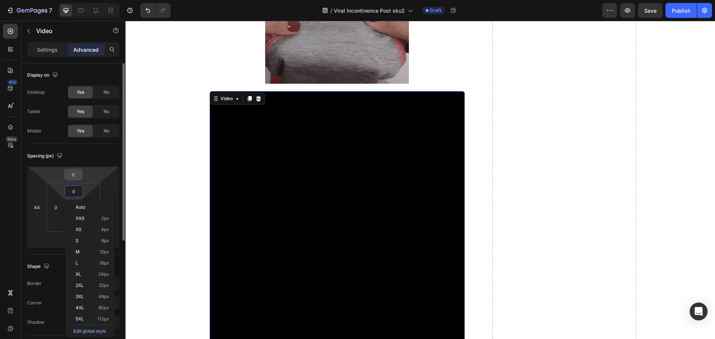
click at [73, 176] on input "0" at bounding box center [73, 174] width 15 height 11
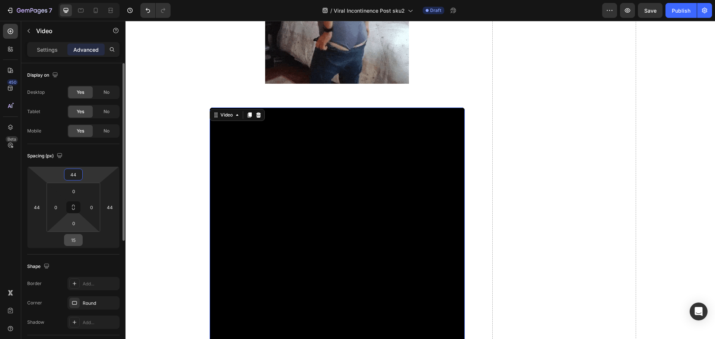
type input "44"
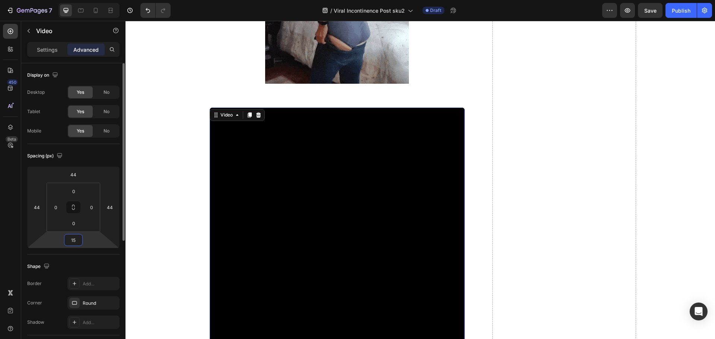
click at [77, 240] on input "15" at bounding box center [73, 240] width 15 height 11
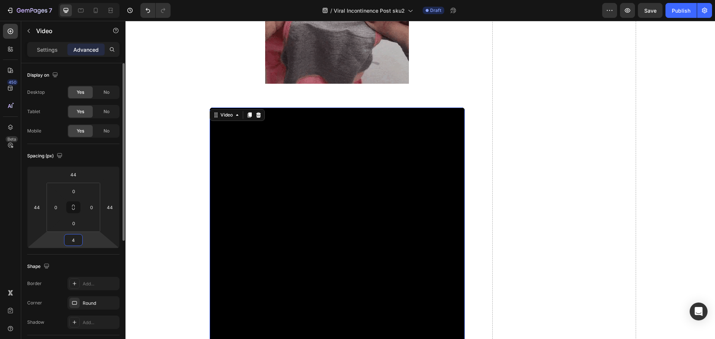
type input "44"
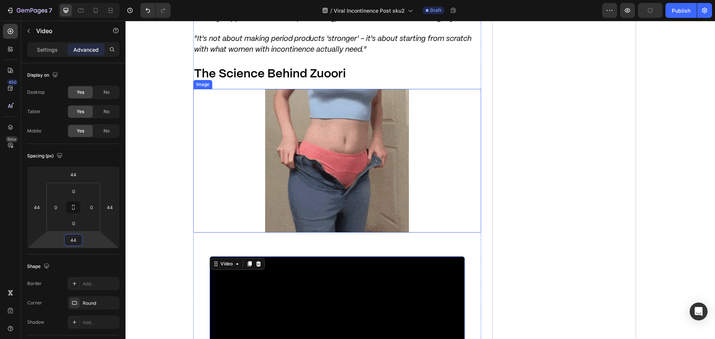
click at [307, 131] on img at bounding box center [337, 161] width 144 height 144
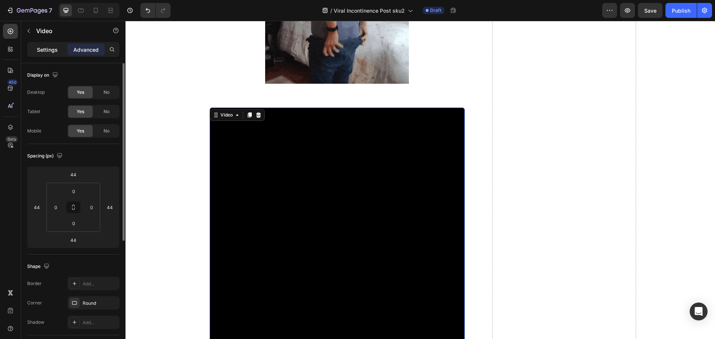
click at [53, 44] on div "Settings" at bounding box center [47, 50] width 37 height 12
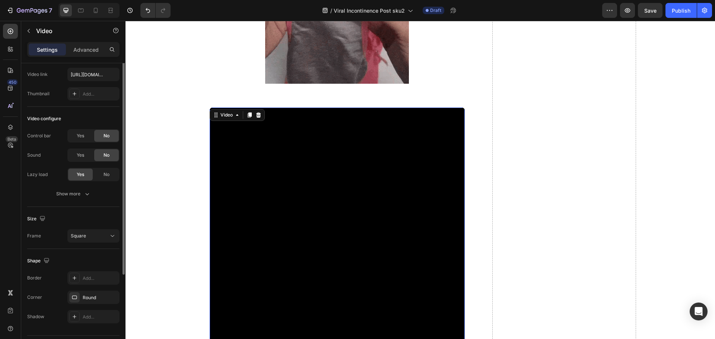
scroll to position [57, 0]
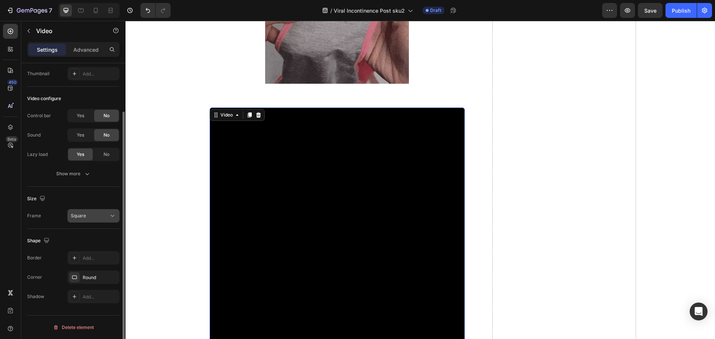
click at [105, 212] on button "Square" at bounding box center [93, 215] width 52 height 13
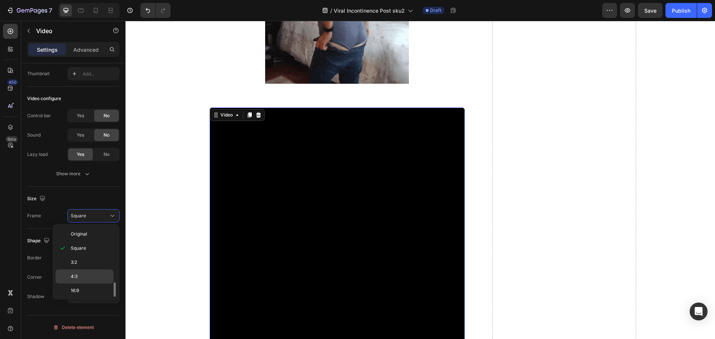
scroll to position [72, 0]
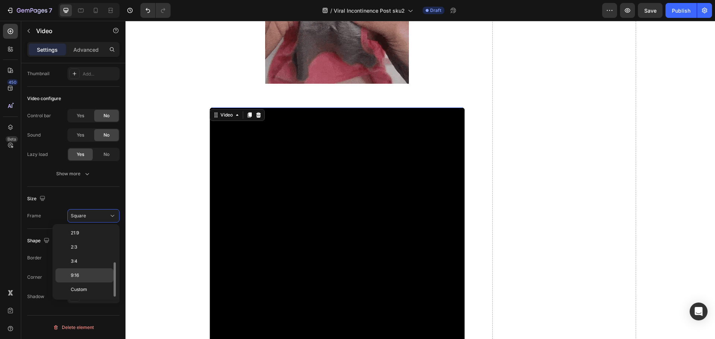
drag, startPoint x: 91, startPoint y: 288, endPoint x: 89, endPoint y: 281, distance: 6.5
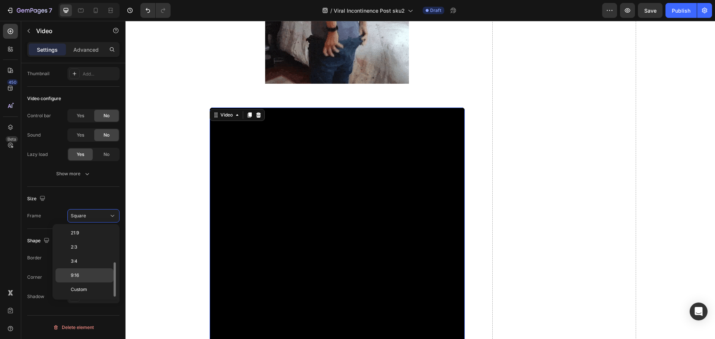
click at [90, 288] on p "Custom" at bounding box center [90, 289] width 39 height 7
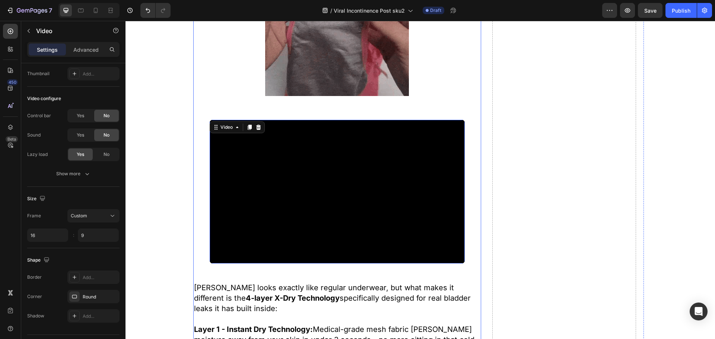
scroll to position [3217, 0]
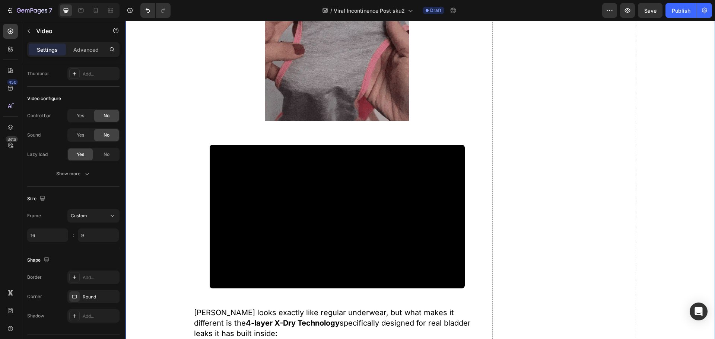
scroll to position [0, 0]
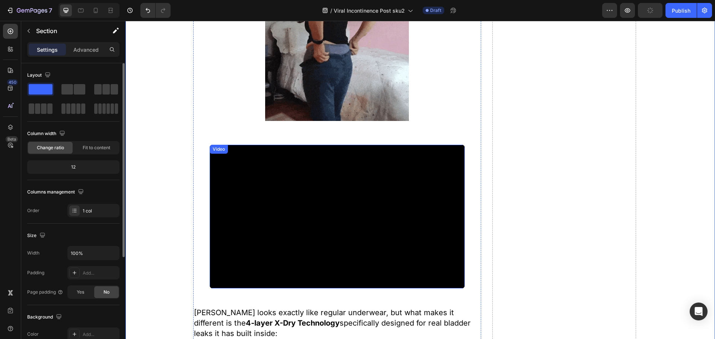
click at [279, 198] on video at bounding box center [337, 216] width 255 height 143
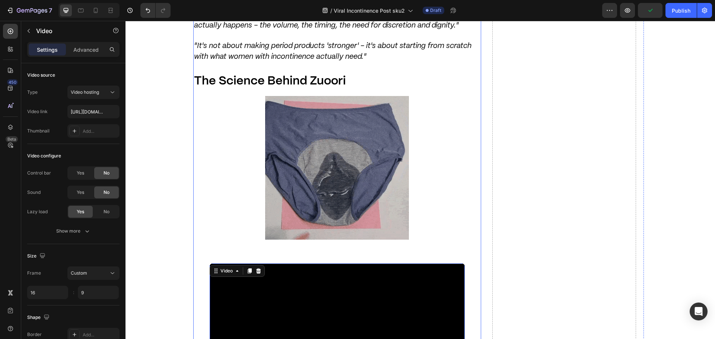
scroll to position [2994, 0]
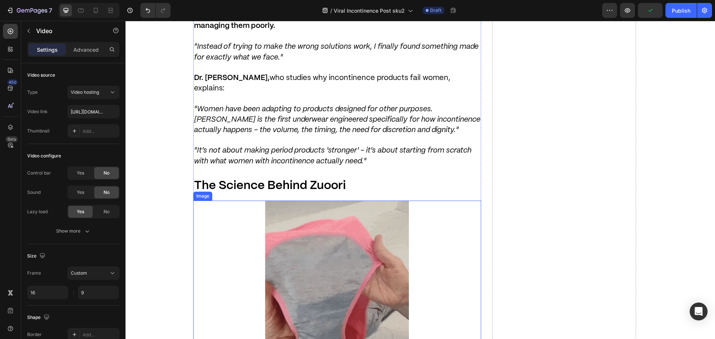
click at [292, 201] on img at bounding box center [337, 273] width 144 height 144
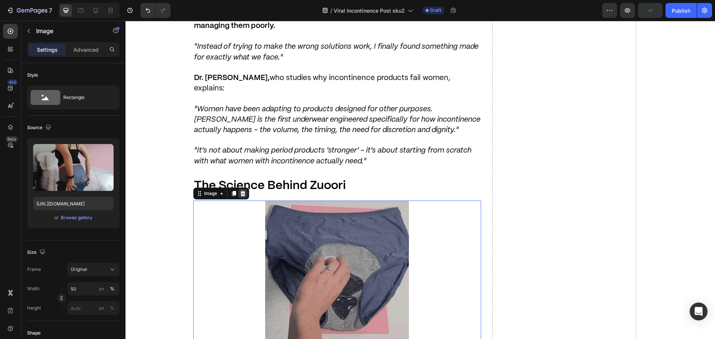
click at [242, 191] on icon at bounding box center [242, 193] width 5 height 5
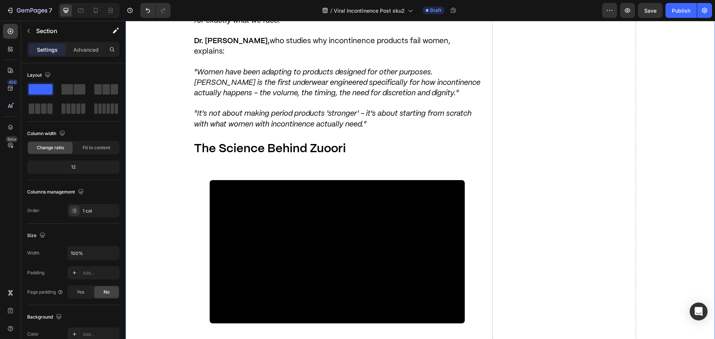
scroll to position [3031, 0]
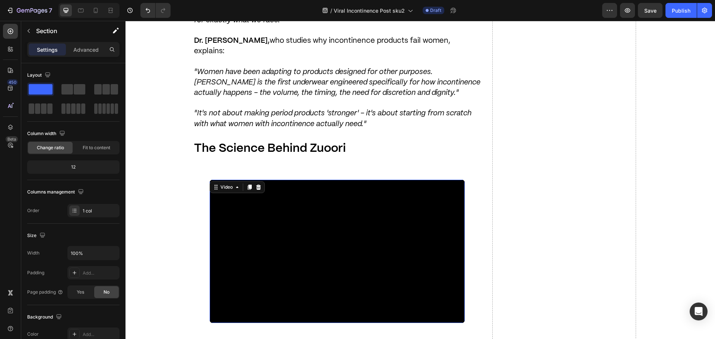
click at [297, 184] on video at bounding box center [337, 251] width 255 height 143
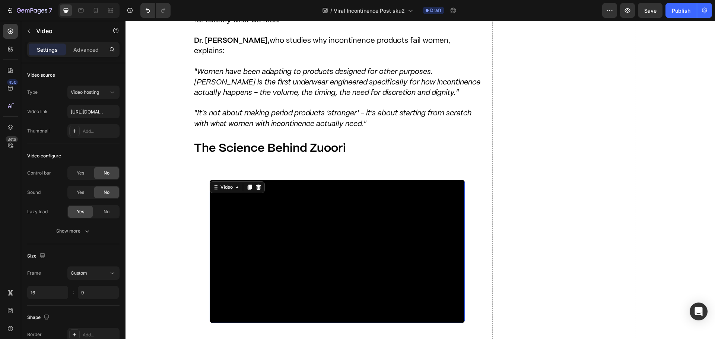
click at [252, 143] on strong "The Science Behind Zuoori" at bounding box center [270, 148] width 152 height 11
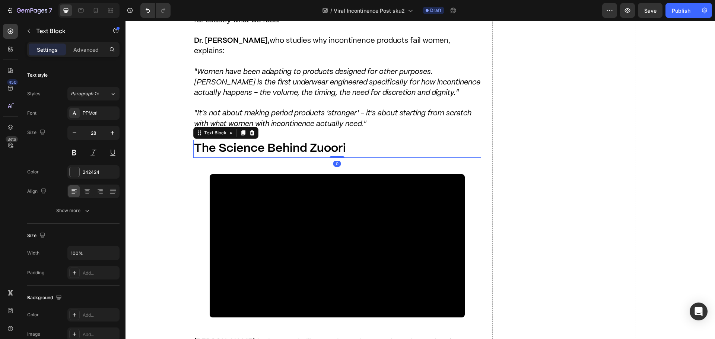
drag, startPoint x: 334, startPoint y: 117, endPoint x: 321, endPoint y: 147, distance: 32.2
click at [321, 174] on video at bounding box center [337, 245] width 255 height 143
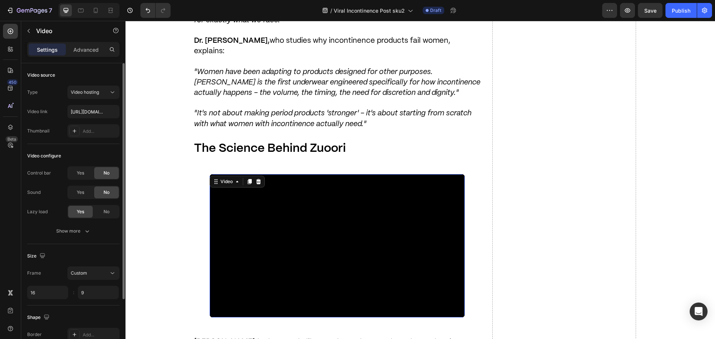
drag, startPoint x: 83, startPoint y: 47, endPoint x: 81, endPoint y: 77, distance: 31.0
click at [82, 47] on p "Advanced" at bounding box center [85, 50] width 25 height 8
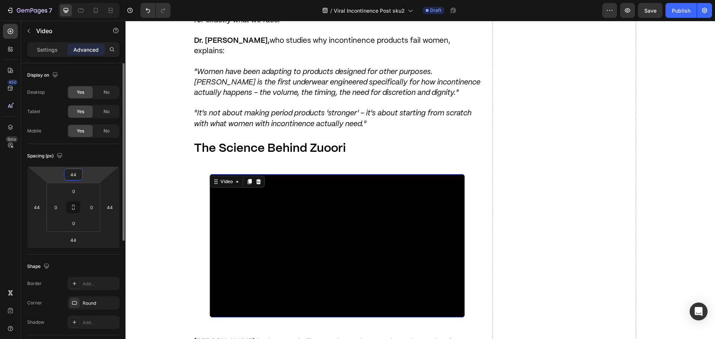
click at [76, 174] on input "44" at bounding box center [73, 174] width 15 height 11
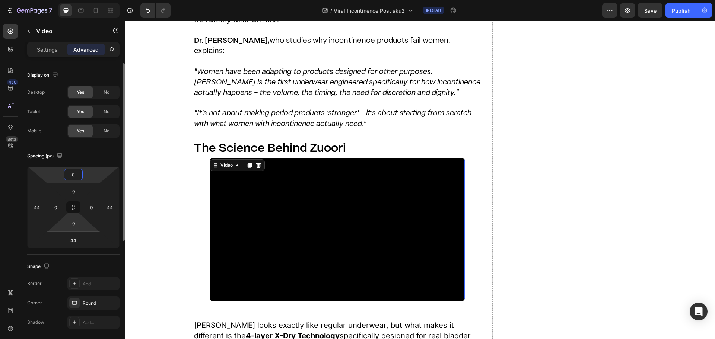
type input "0"
click at [74, 0] on html "7 Version history / Viral Incontinence Post sku2 Draft Preview Save Publish 450…" at bounding box center [357, 0] width 715 height 0
click at [74, 237] on input "44" at bounding box center [73, 240] width 15 height 11
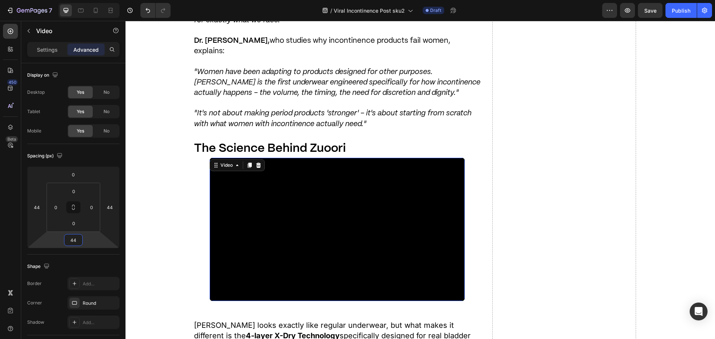
type input "0"
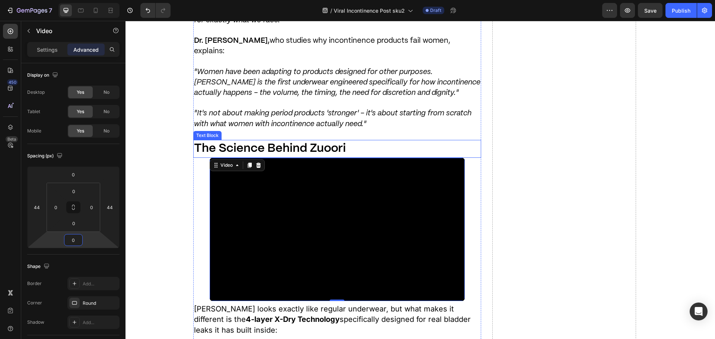
click at [315, 143] on strong "The Science Behind Zuoori" at bounding box center [270, 148] width 152 height 11
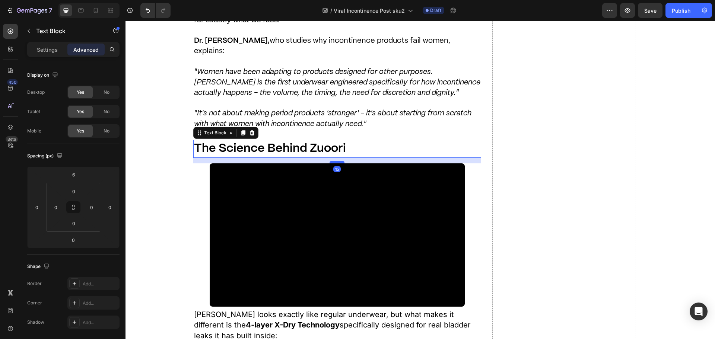
drag, startPoint x: 330, startPoint y: 111, endPoint x: 565, endPoint y: 21, distance: 251.2
click at [329, 161] on div at bounding box center [336, 162] width 15 height 2
type input "15"
drag, startPoint x: 170, startPoint y: 167, endPoint x: 297, endPoint y: 191, distance: 129.2
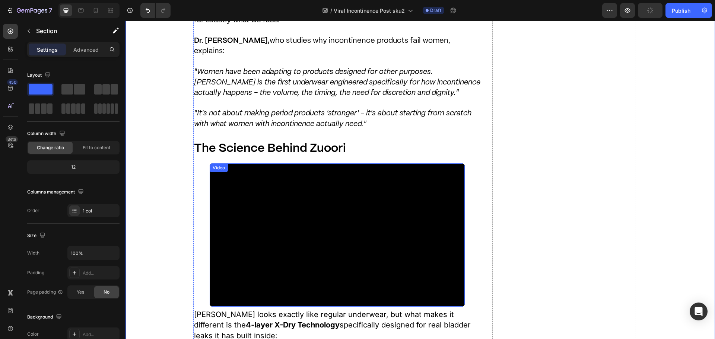
click at [301, 191] on video at bounding box center [337, 234] width 255 height 143
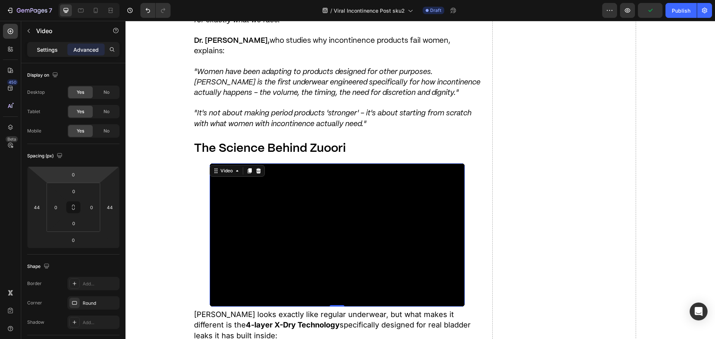
click at [50, 51] on p "Settings" at bounding box center [47, 50] width 21 height 8
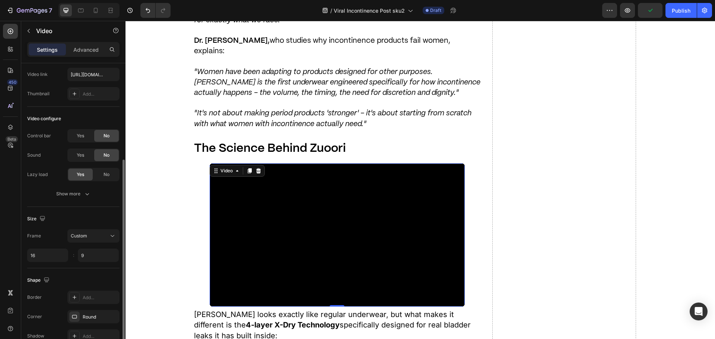
scroll to position [74, 0]
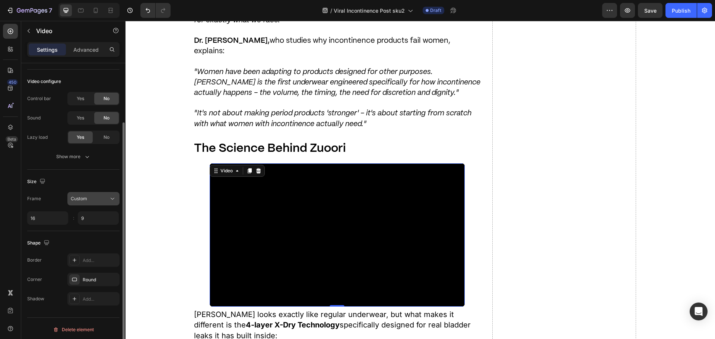
click at [88, 203] on button "Custom" at bounding box center [93, 198] width 52 height 13
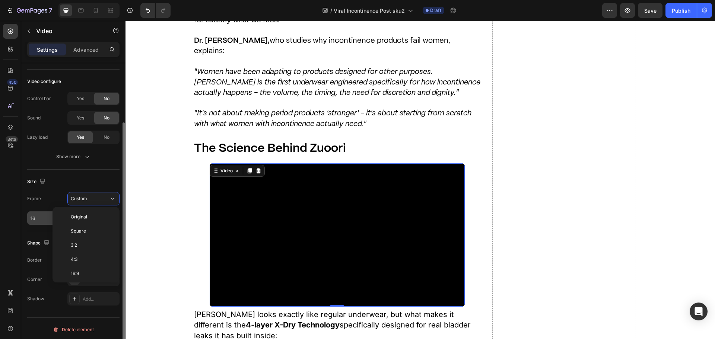
scroll to position [72, 0]
click at [46, 213] on input "16" at bounding box center [47, 217] width 41 height 13
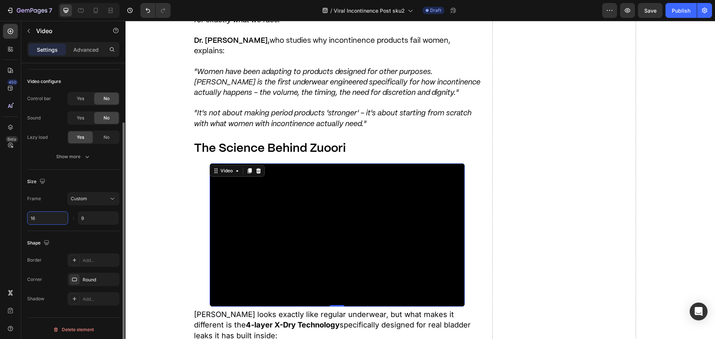
type input "9"
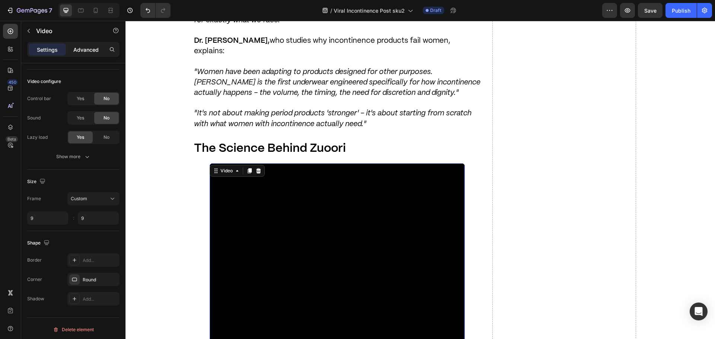
click at [84, 49] on p "Advanced" at bounding box center [85, 50] width 25 height 8
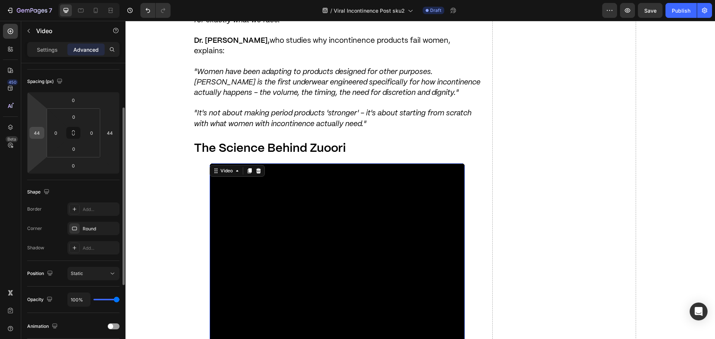
click at [39, 136] on input "44" at bounding box center [36, 132] width 11 height 11
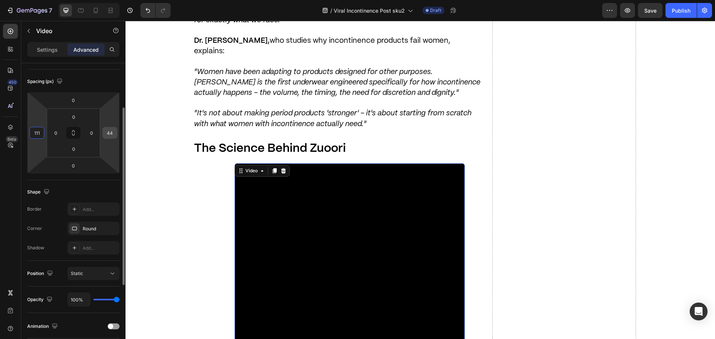
type input "111"
click at [111, 136] on input "44" at bounding box center [109, 132] width 11 height 11
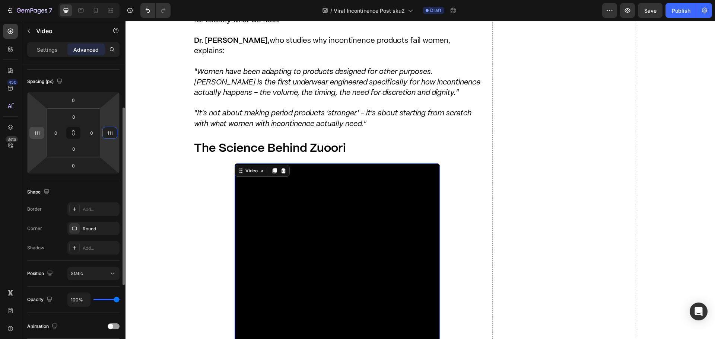
type input "111"
click at [41, 135] on input "111" at bounding box center [36, 132] width 11 height 11
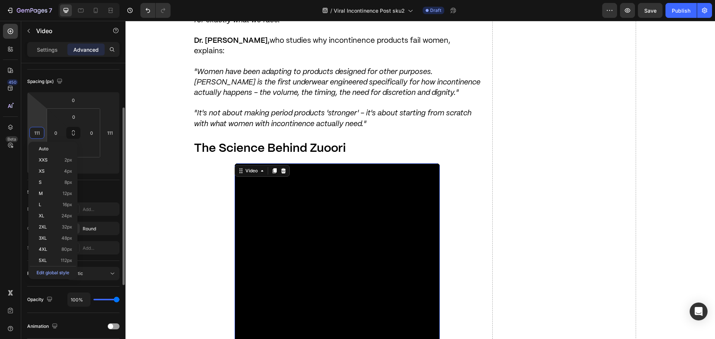
click at [41, 135] on input "111" at bounding box center [36, 132] width 11 height 11
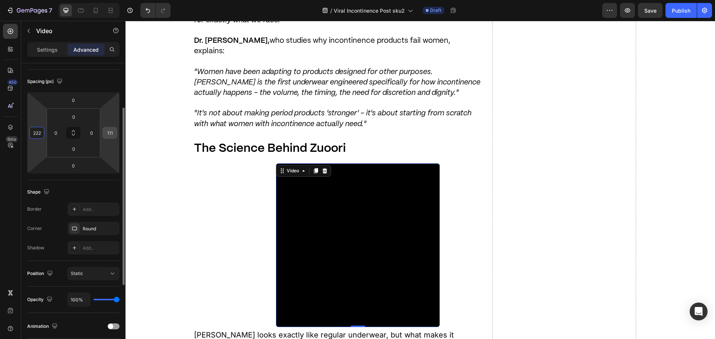
type input "222"
click at [106, 136] on input "111" at bounding box center [109, 132] width 11 height 11
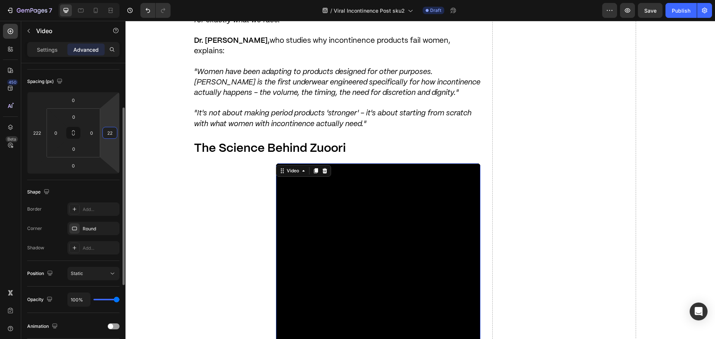
type input "222"
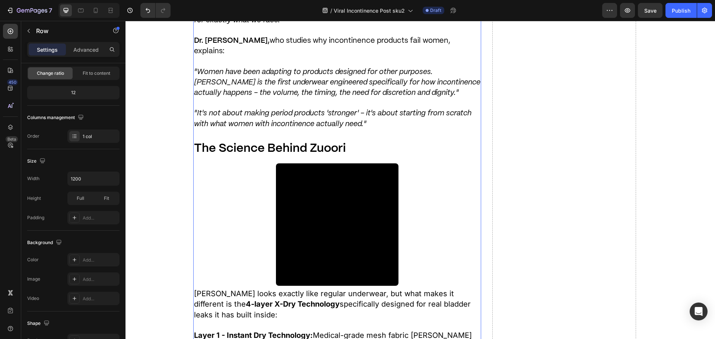
scroll to position [0, 0]
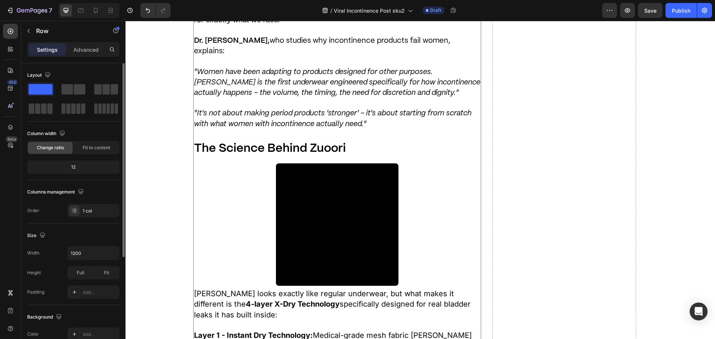
click at [352, 186] on video at bounding box center [337, 224] width 122 height 122
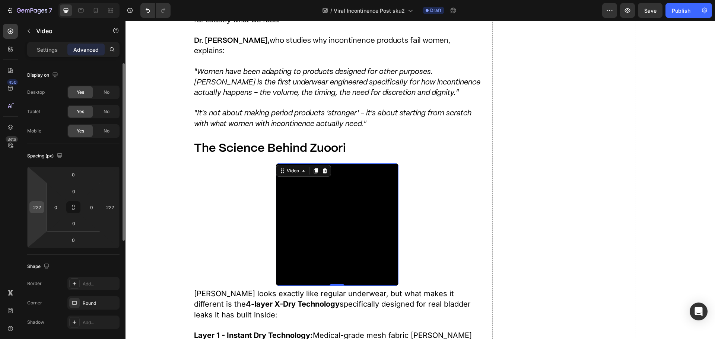
click at [43, 204] on div "222" at bounding box center [36, 207] width 15 height 12
click at [33, 208] on input "222" at bounding box center [36, 207] width 11 height 11
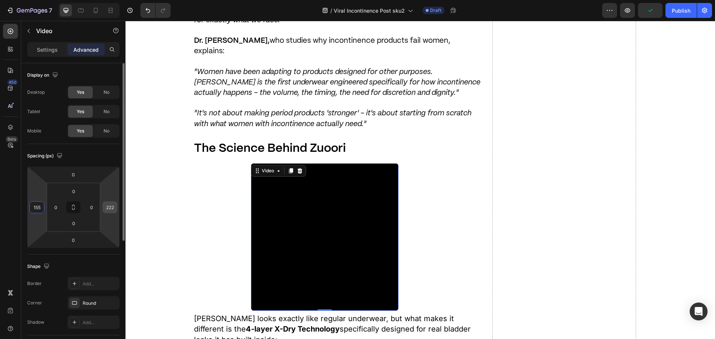
type input "155"
click at [111, 208] on input "222" at bounding box center [109, 207] width 11 height 11
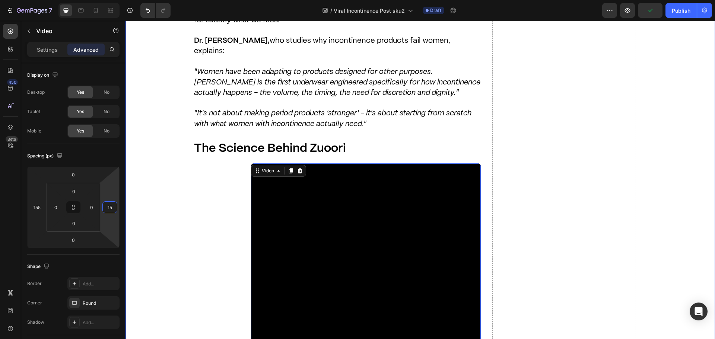
type input "155"
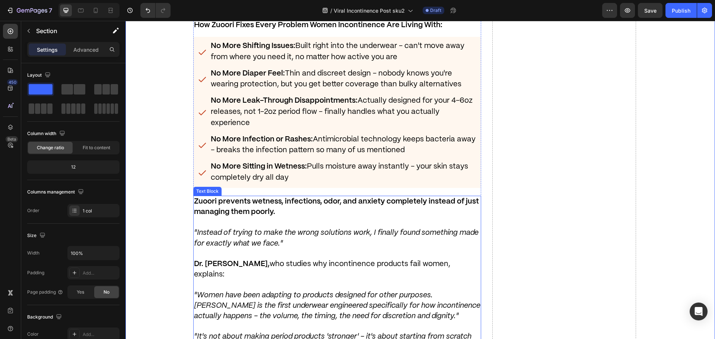
scroll to position [2994, 0]
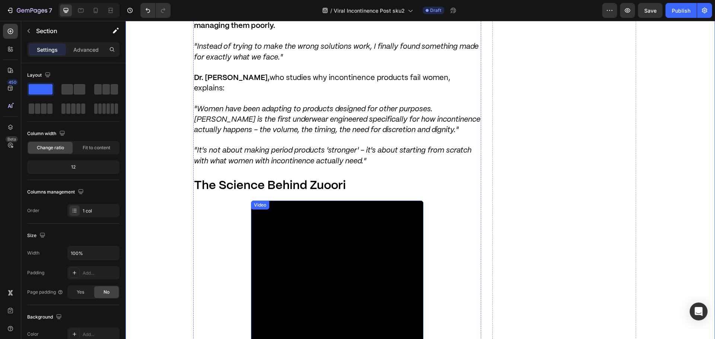
click at [279, 221] on video at bounding box center [337, 287] width 172 height 172
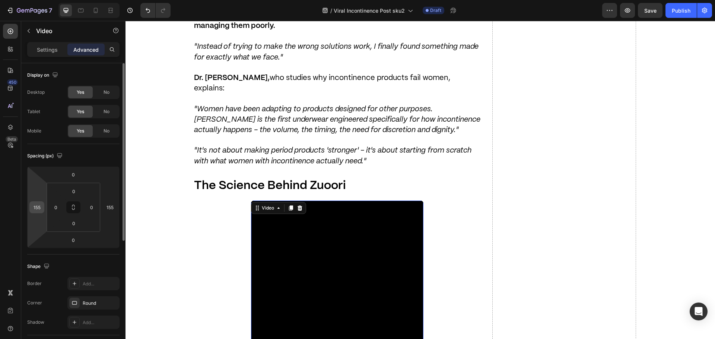
click at [35, 206] on input "155" at bounding box center [36, 207] width 11 height 11
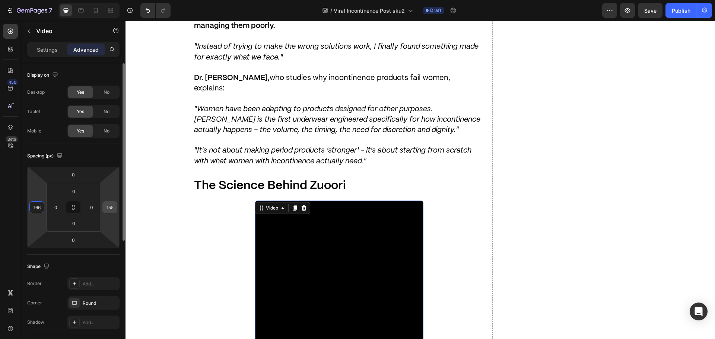
type input "166"
click at [105, 210] on input "155" at bounding box center [109, 207] width 11 height 11
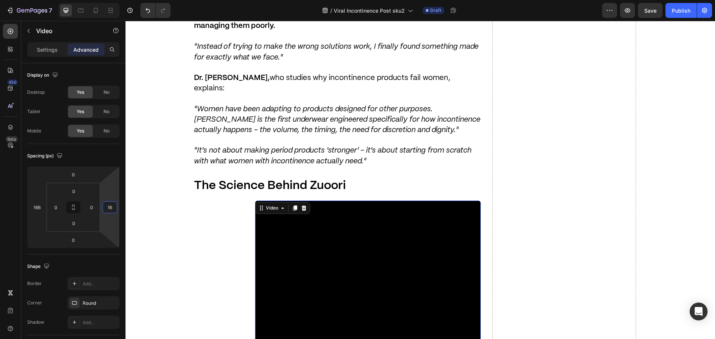
type input "166"
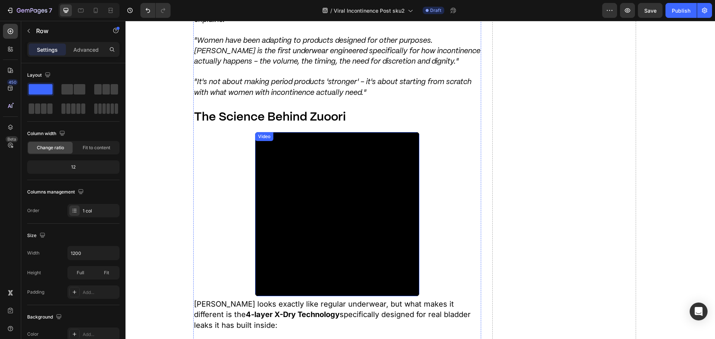
click at [313, 181] on video at bounding box center [337, 214] width 164 height 164
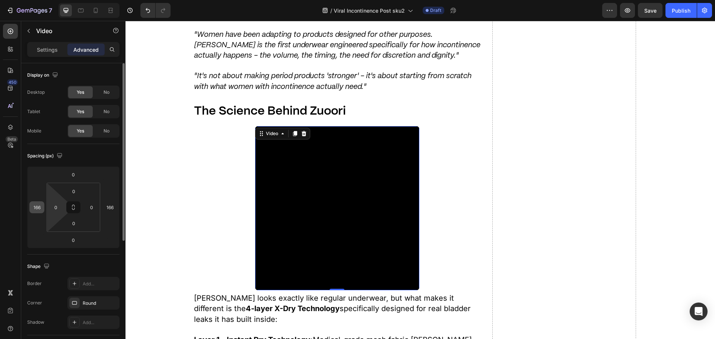
click at [42, 207] on input "166" at bounding box center [36, 207] width 11 height 11
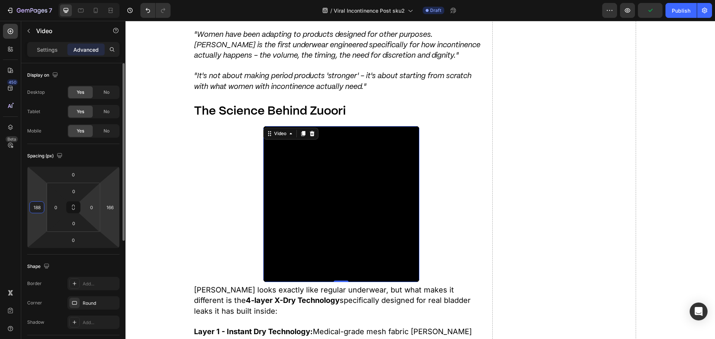
type input "188"
click at [117, 204] on div "0 188 0 166" at bounding box center [73, 207] width 92 height 82
click at [115, 204] on input "166" at bounding box center [109, 207] width 11 height 11
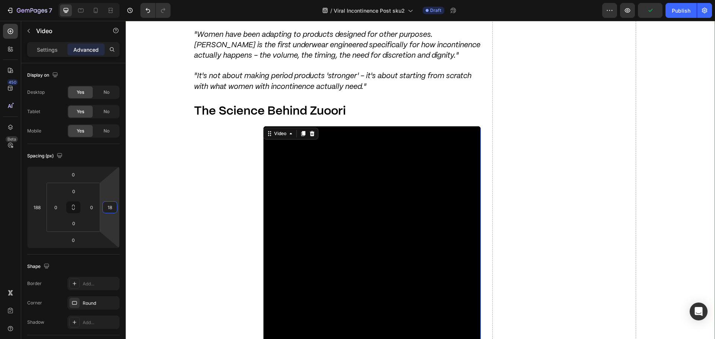
type input "188"
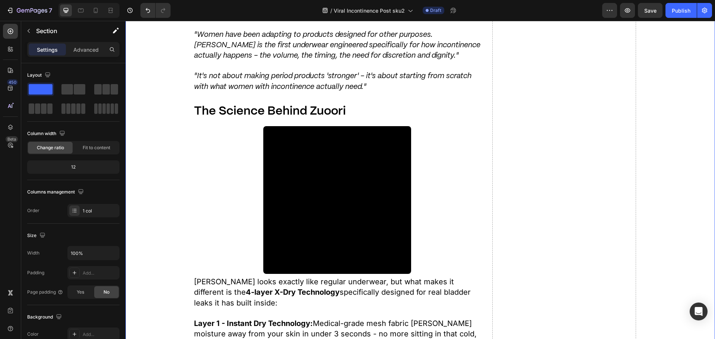
click at [319, 172] on video at bounding box center [337, 200] width 148 height 148
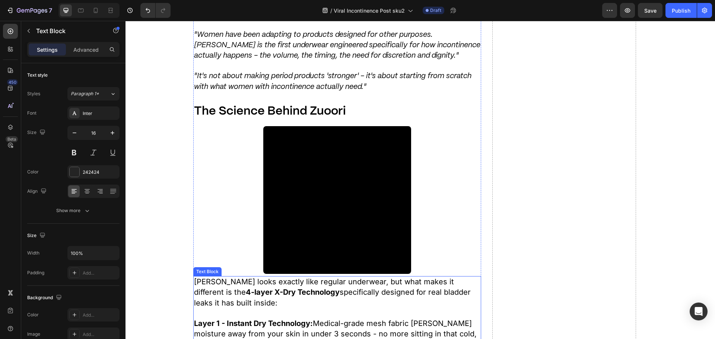
click at [270, 277] on p "Zuoori looks exactly like regular underwear, but what makes it different is the…" at bounding box center [337, 293] width 286 height 32
click at [287, 213] on video at bounding box center [337, 200] width 148 height 148
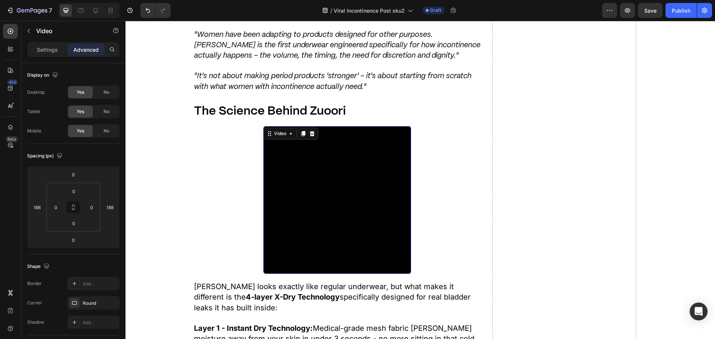
drag, startPoint x: 327, startPoint y: 229, endPoint x: 328, endPoint y: 233, distance: 4.9
click at [80, 239] on input "13" at bounding box center [73, 240] width 15 height 11
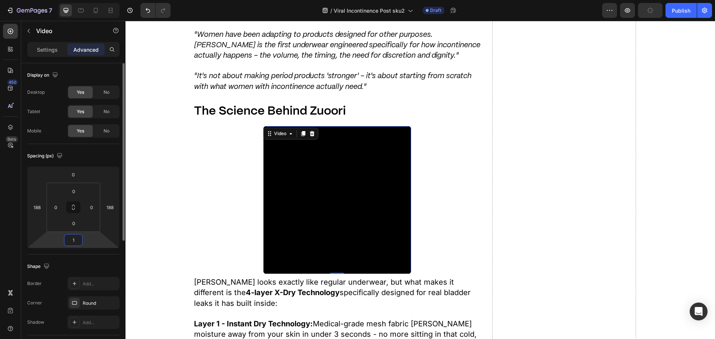
type input "16"
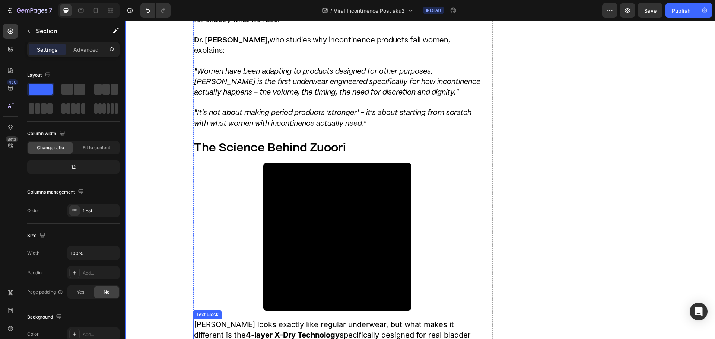
scroll to position [3031, 0]
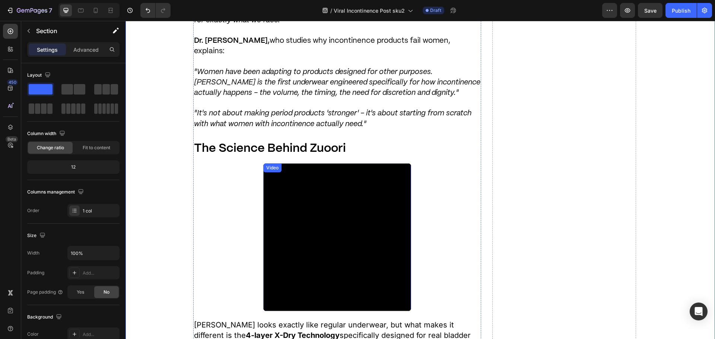
click at [308, 207] on video at bounding box center [337, 237] width 148 height 148
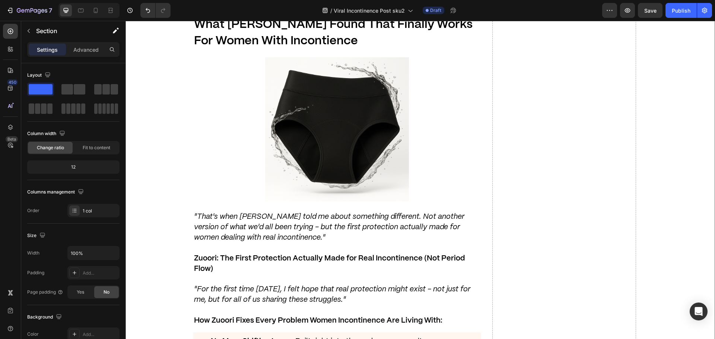
scroll to position [2696, 0]
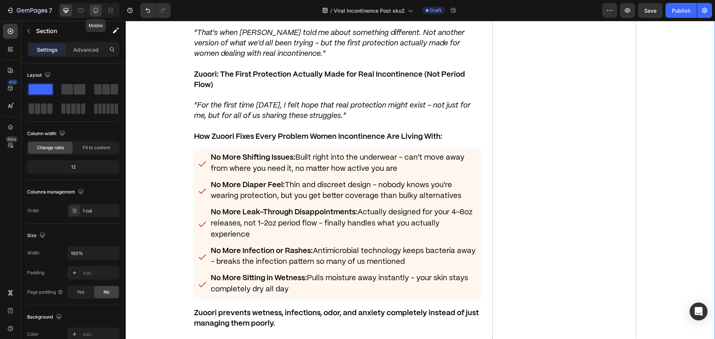
click at [96, 13] on icon at bounding box center [95, 10] width 7 height 7
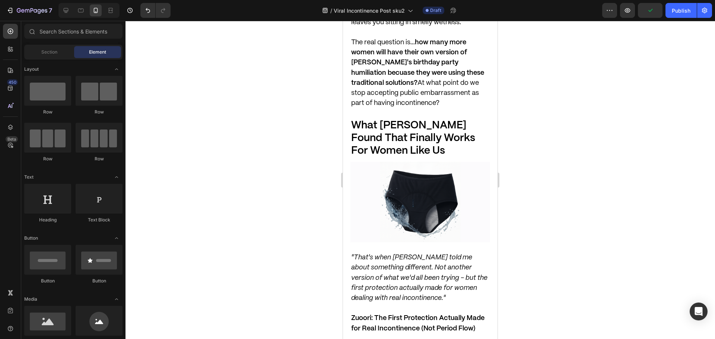
scroll to position [2884, 0]
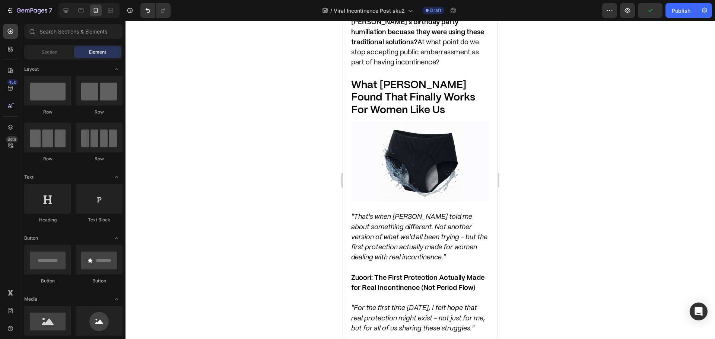
drag, startPoint x: 494, startPoint y: 43, endPoint x: 842, endPoint y: 192, distance: 378.4
click at [437, 124] on img at bounding box center [420, 161] width 140 height 81
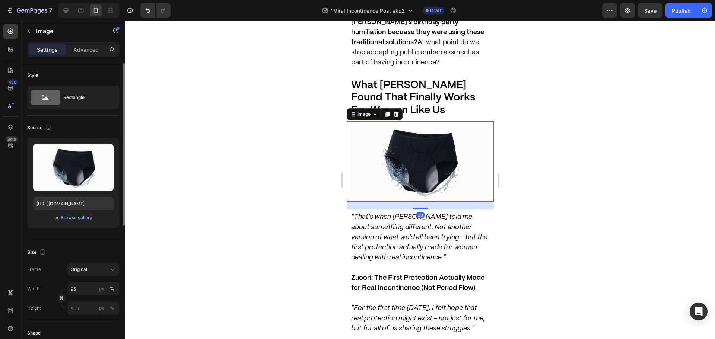
click at [76, 214] on div "or Browse gallery" at bounding box center [73, 217] width 80 height 9
click at [80, 222] on div "or Browse gallery" at bounding box center [73, 217] width 80 height 9
click at [76, 219] on div "Browse gallery" at bounding box center [77, 217] width 32 height 7
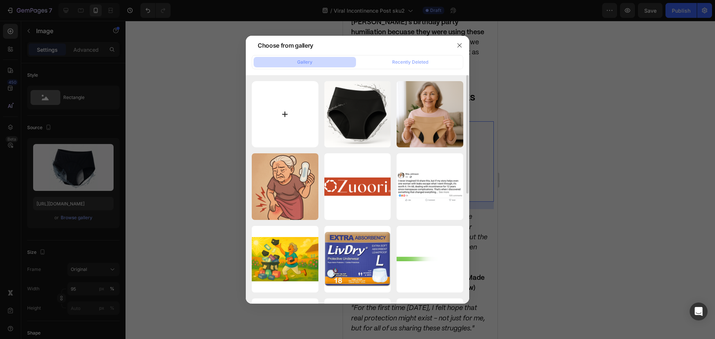
click at [0, 0] on div "4cb2aa2a-f562-48ac-96...1c.png 1756.73 kb" at bounding box center [0, 0] width 0 height 0
type input "[URL][DOMAIN_NAME]"
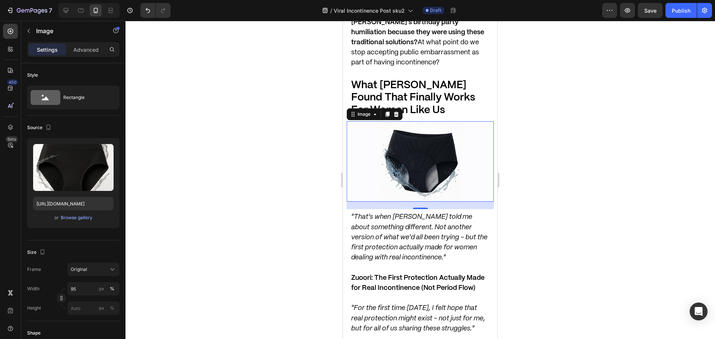
click at [202, 117] on div at bounding box center [419, 180] width 589 height 318
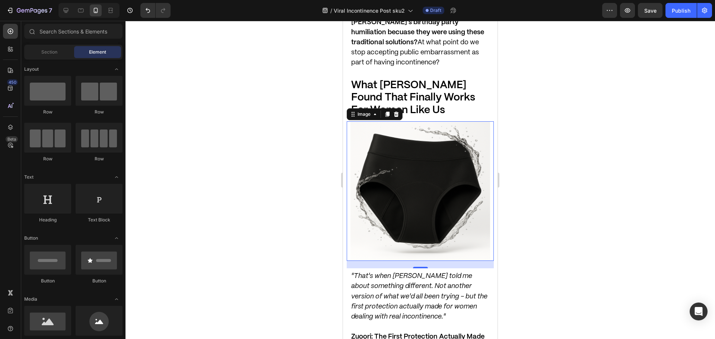
click at [395, 132] on img at bounding box center [420, 191] width 140 height 140
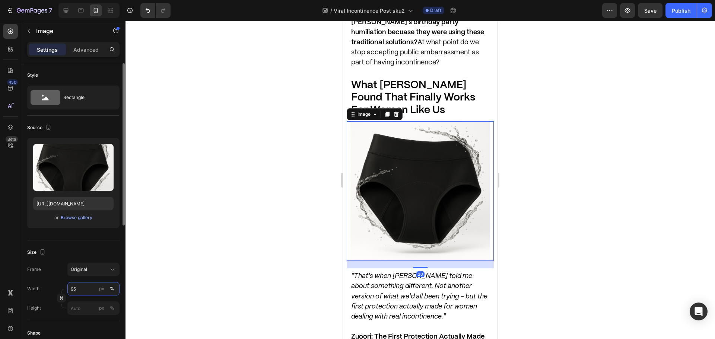
click at [92, 287] on input "95" at bounding box center [93, 288] width 52 height 13
click at [300, 191] on div at bounding box center [419, 180] width 589 height 318
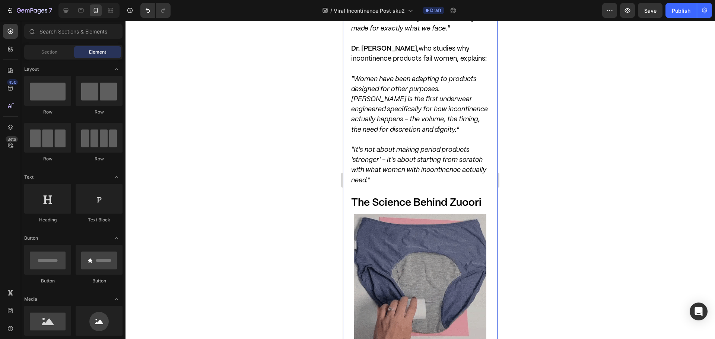
scroll to position [3666, 0]
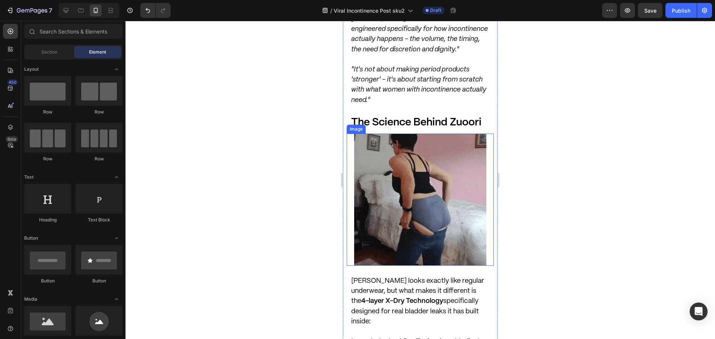
click at [395, 192] on img at bounding box center [420, 200] width 133 height 133
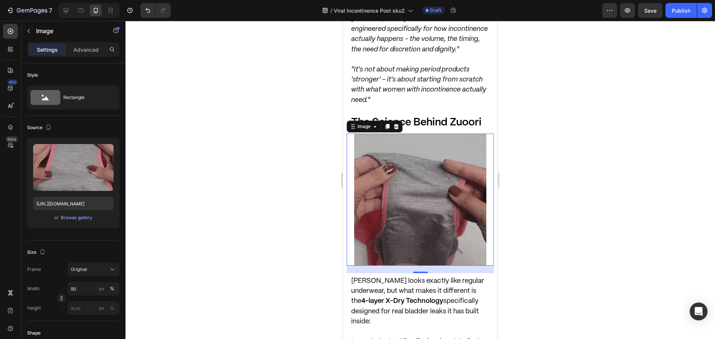
click at [418, 159] on img at bounding box center [420, 200] width 133 height 133
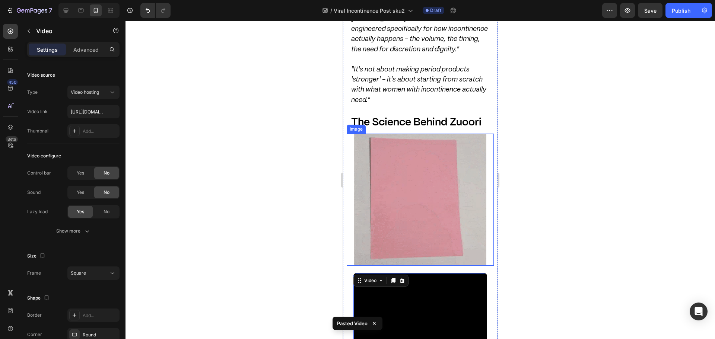
click at [412, 157] on img at bounding box center [420, 200] width 133 height 133
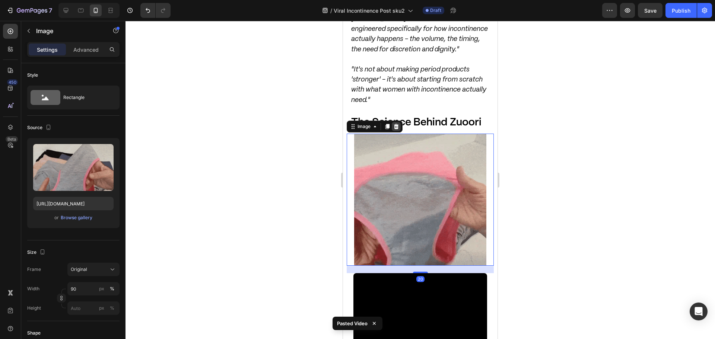
click at [396, 124] on icon at bounding box center [396, 126] width 5 height 5
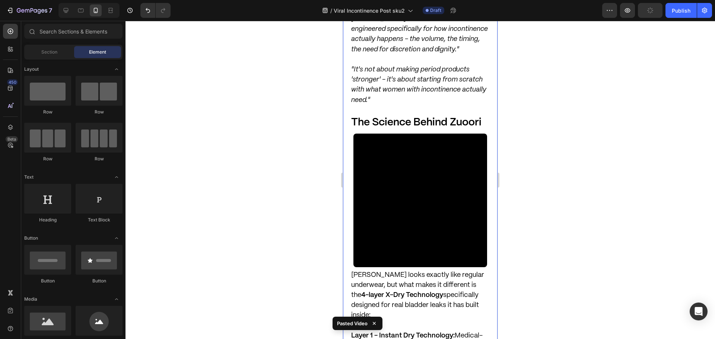
click at [240, 125] on div at bounding box center [419, 180] width 589 height 318
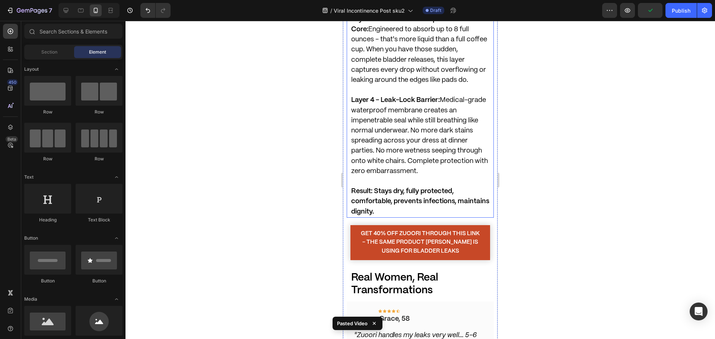
scroll to position [4224, 0]
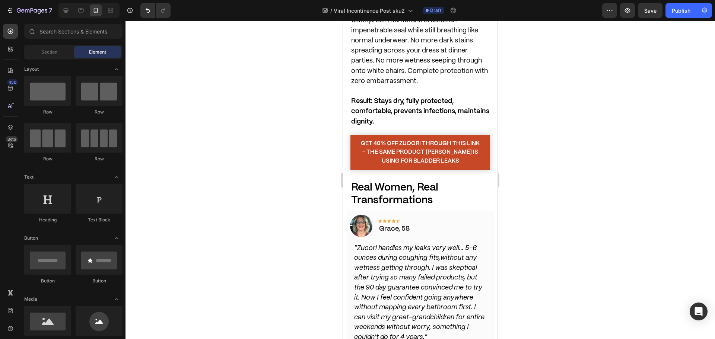
click at [290, 155] on div at bounding box center [419, 180] width 589 height 318
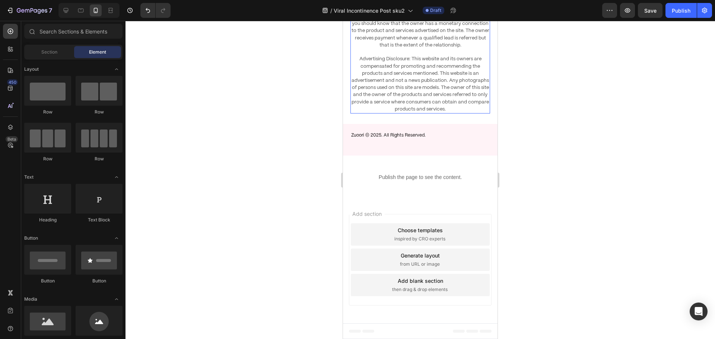
scroll to position [6073, 0]
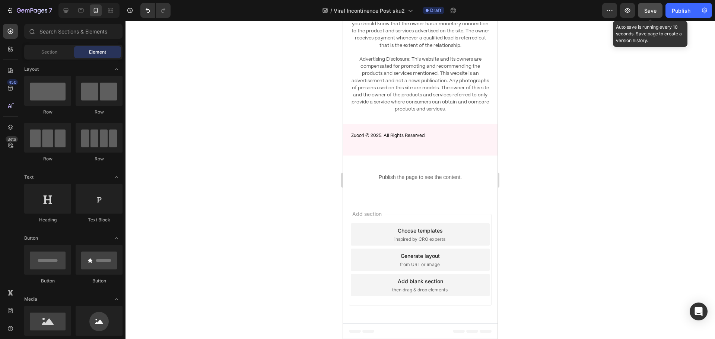
click at [647, 15] on button "Save" at bounding box center [650, 10] width 25 height 15
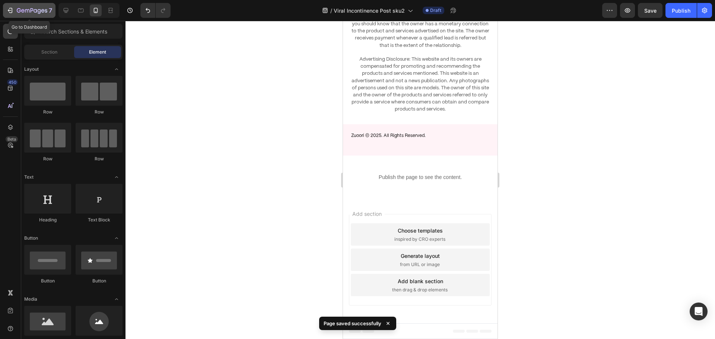
click at [5, 13] on button "7" at bounding box center [29, 10] width 52 height 15
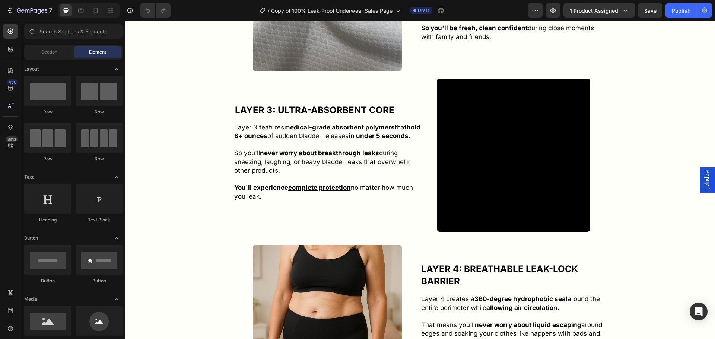
scroll to position [2864, 0]
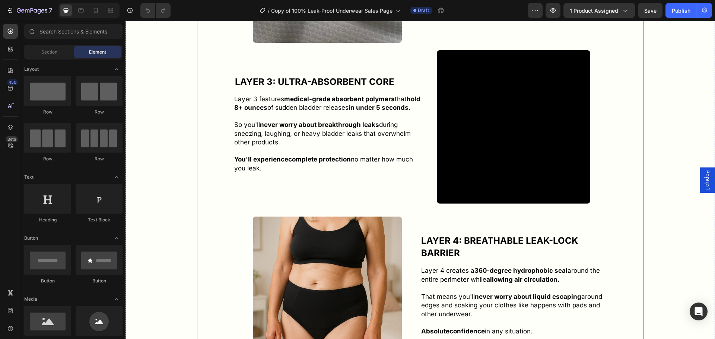
click at [531, 101] on video at bounding box center [513, 126] width 153 height 153
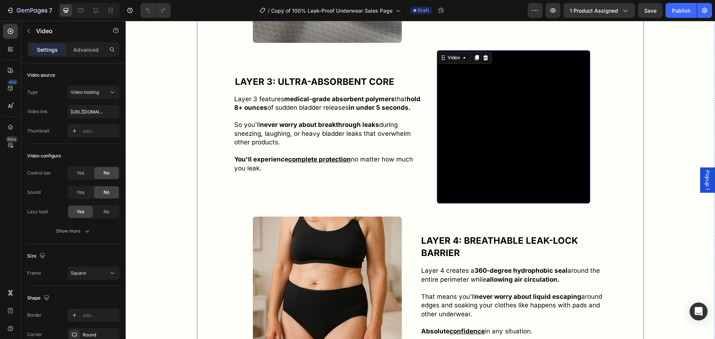
click at [580, 98] on video at bounding box center [513, 126] width 153 height 153
click at [468, 145] on video at bounding box center [513, 126] width 153 height 153
